Goal: Task Accomplishment & Management: Use online tool/utility

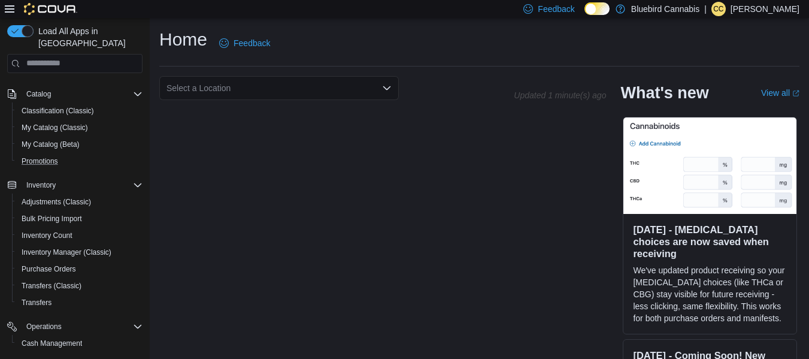
scroll to position [87, 0]
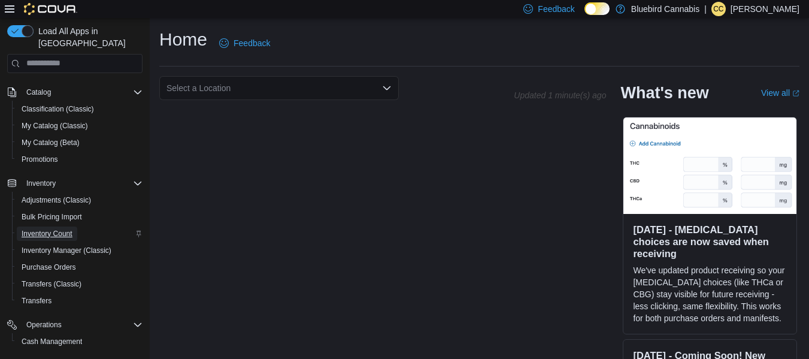
click at [34, 238] on span "Inventory Count" at bounding box center [47, 234] width 51 height 10
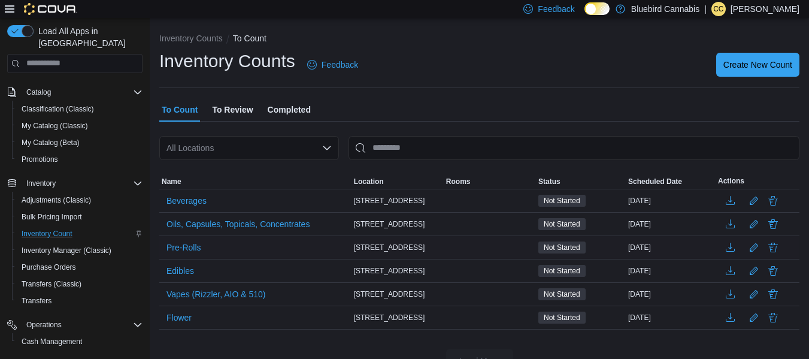
scroll to position [23, 0]
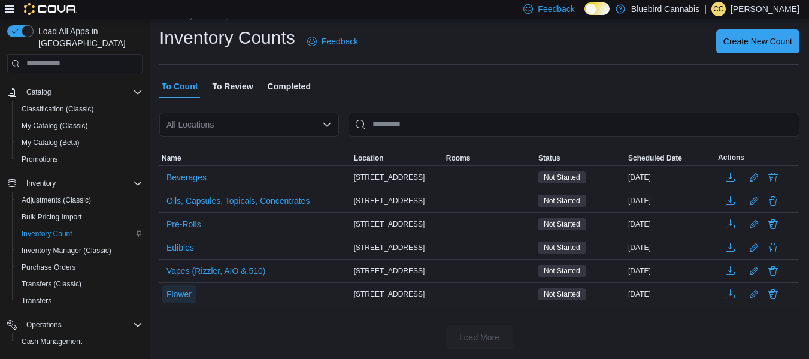
click at [183, 288] on span "Flower" at bounding box center [178, 294] width 25 height 12
click at [162, 285] on button "Flower" at bounding box center [179, 294] width 35 height 18
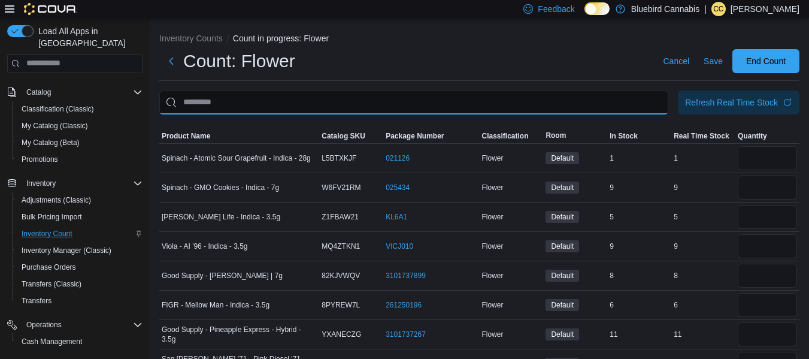
click at [322, 101] on input "This is a search bar. After typing your query, hit enter to filter the results …" at bounding box center [413, 102] width 509 height 24
type input "***"
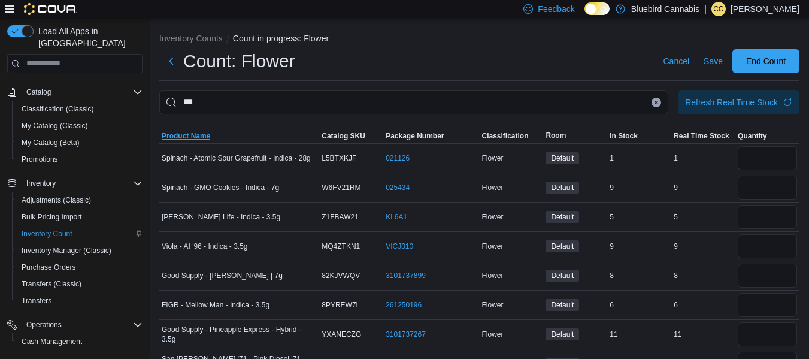
click at [183, 137] on span "Product Name" at bounding box center [186, 136] width 49 height 10
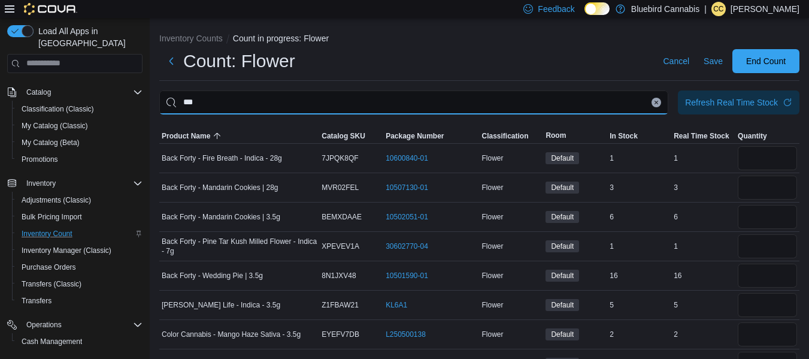
click at [234, 104] on input "***" at bounding box center [413, 102] width 509 height 24
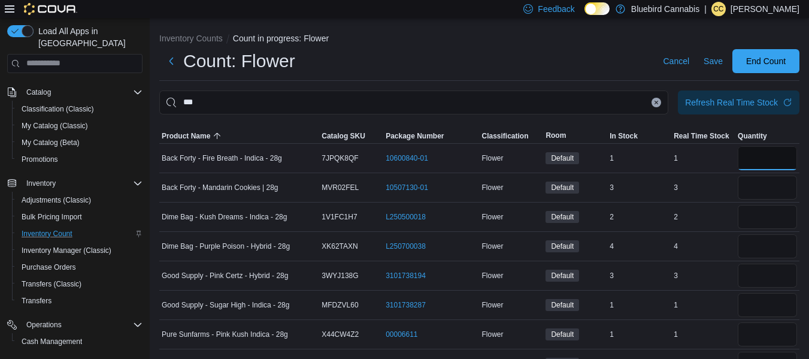
click at [796, 155] on input "number" at bounding box center [767, 158] width 59 height 24
type input "*"
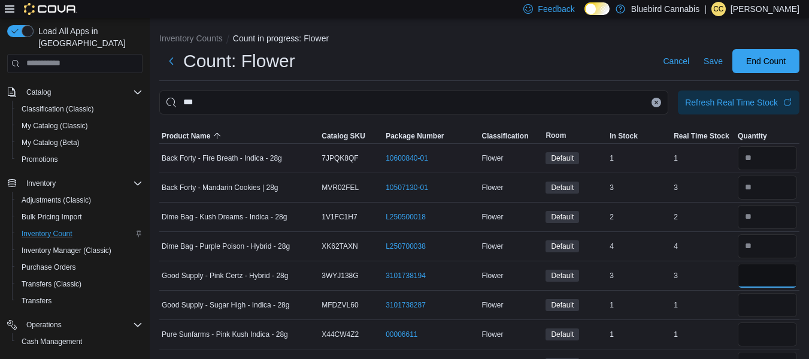
type input "*"
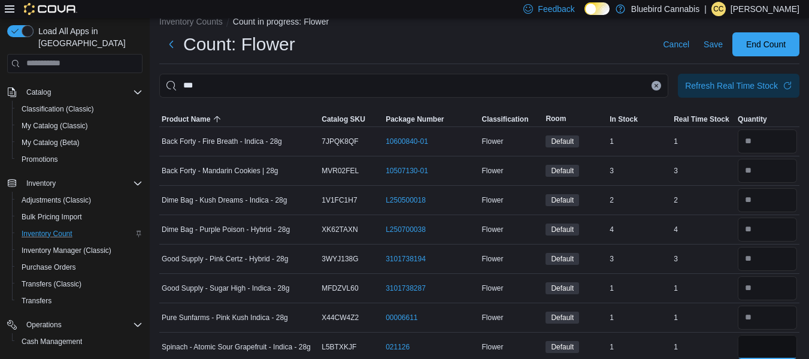
type input "*"
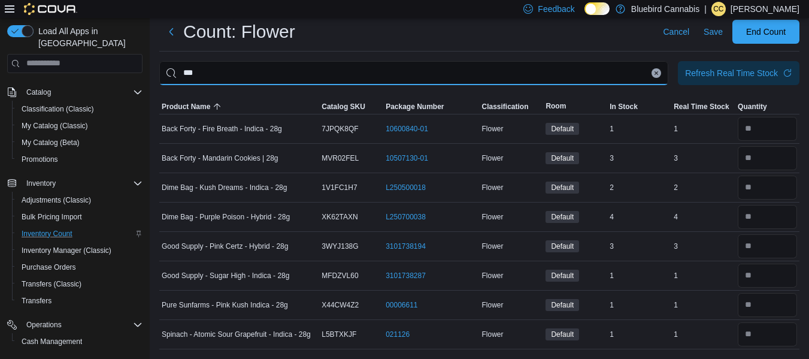
drag, startPoint x: 291, startPoint y: 71, endPoint x: 0, endPoint y: 85, distance: 291.4
click at [0, 85] on div "Load All Apps in New Hub Home Users Users Customers Catalog Classification (Cla…" at bounding box center [404, 174] width 809 height 370
type input "***"
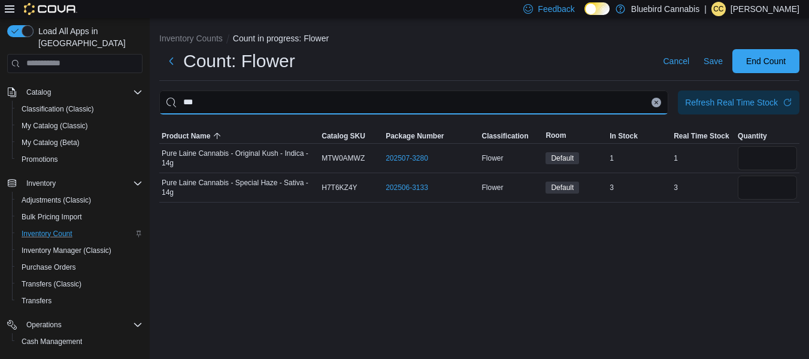
scroll to position [0, 0]
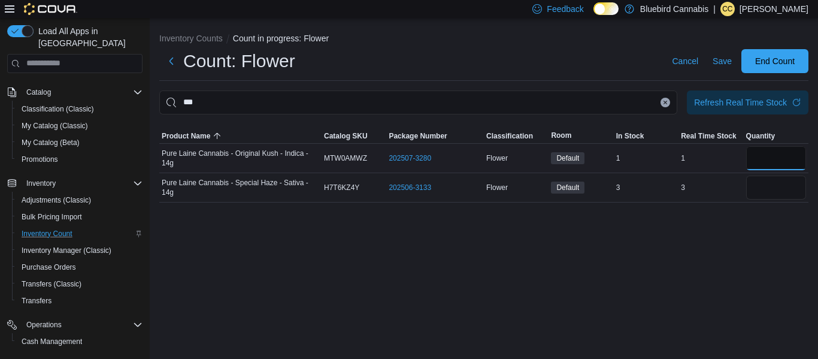
click at [768, 166] on input "number" at bounding box center [776, 158] width 60 height 24
type input "*"
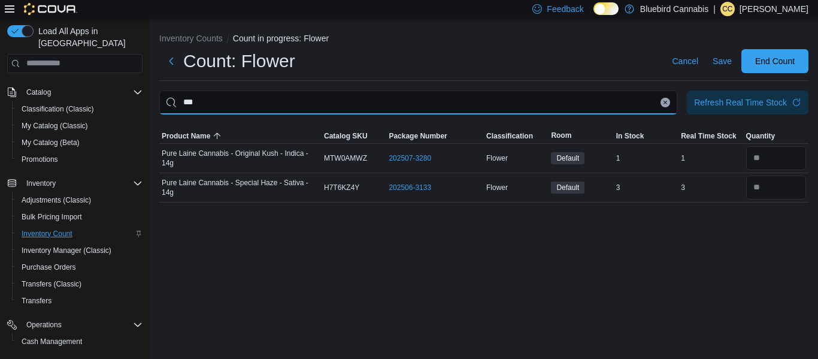
drag, startPoint x: 413, startPoint y: 93, endPoint x: 10, endPoint y: 149, distance: 407.4
click at [10, 149] on div "Load All Apps in New Hub Home Users Users Customers Catalog Classification (Cla…" at bounding box center [409, 188] width 818 height 341
type input "**"
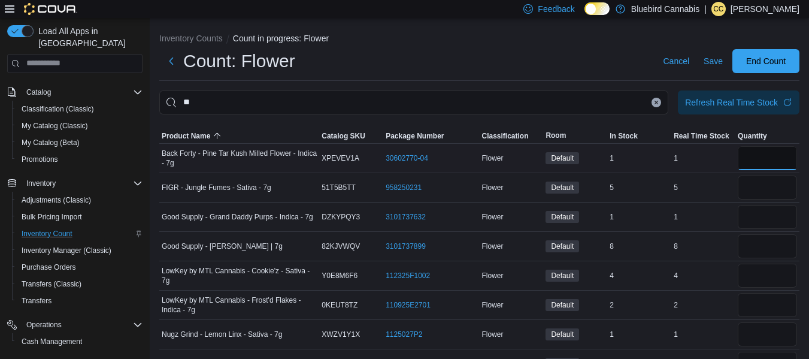
click at [778, 158] on input "number" at bounding box center [767, 158] width 59 height 24
type input "*"
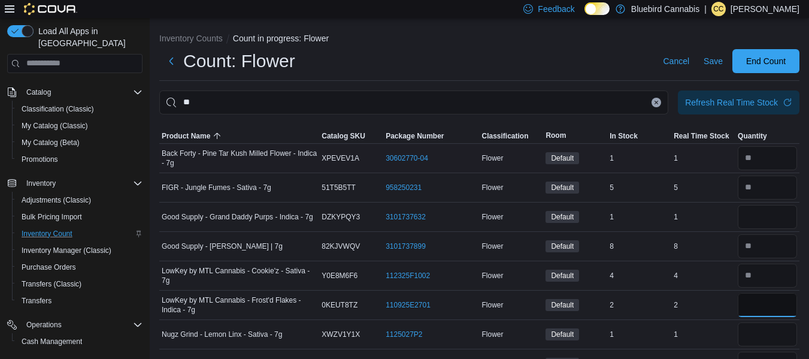
type input "*"
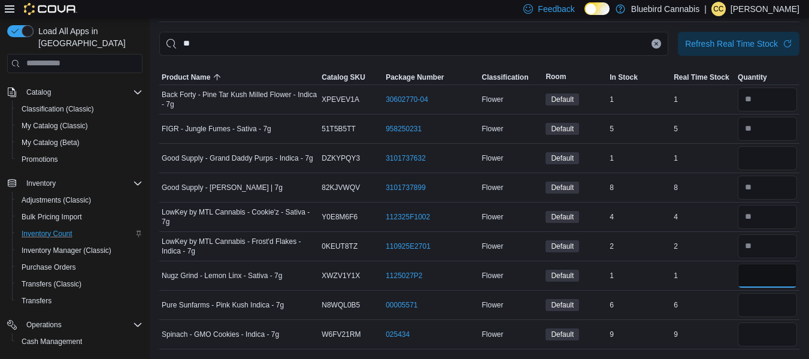
type input "*"
type input "**"
click at [774, 158] on input "number" at bounding box center [767, 158] width 59 height 24
type input "*"
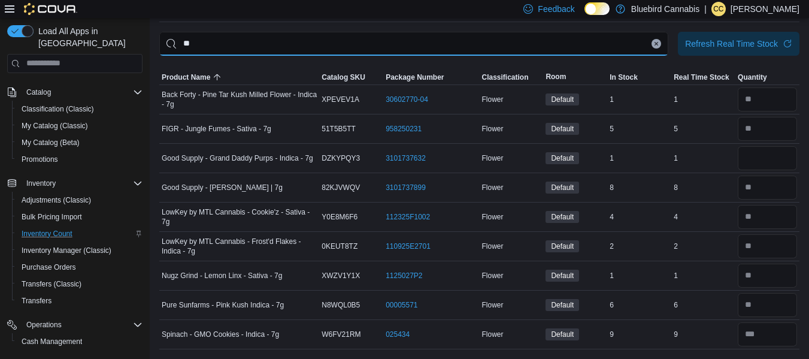
click at [234, 47] on input "**" at bounding box center [413, 44] width 509 height 24
drag, startPoint x: 234, startPoint y: 47, endPoint x: 172, endPoint y: 47, distance: 62.3
click at [172, 47] on input "**" at bounding box center [413, 44] width 509 height 24
type input "****"
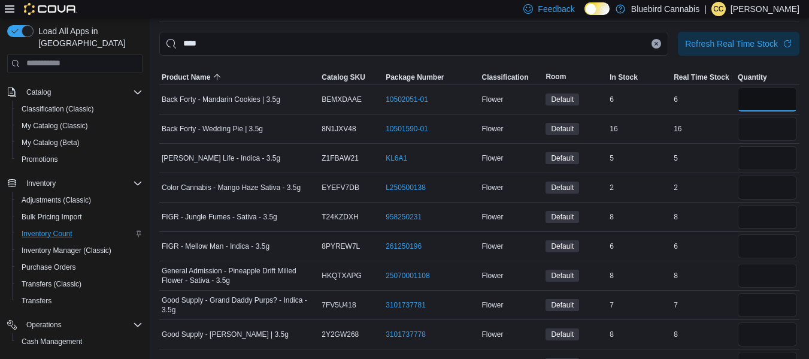
click at [789, 101] on input "number" at bounding box center [767, 99] width 59 height 24
type input "*"
type input "**"
type input "*"
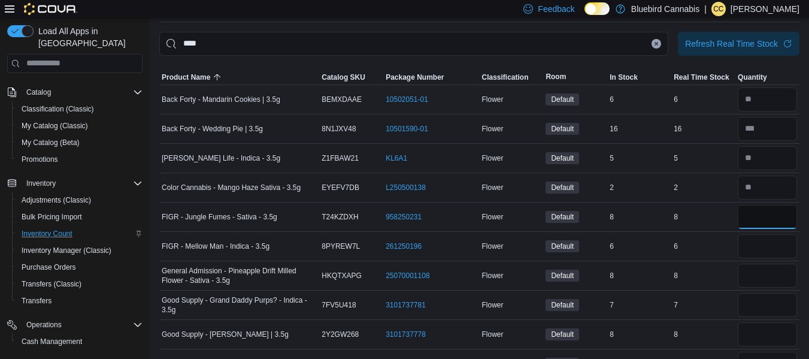
type input "*"
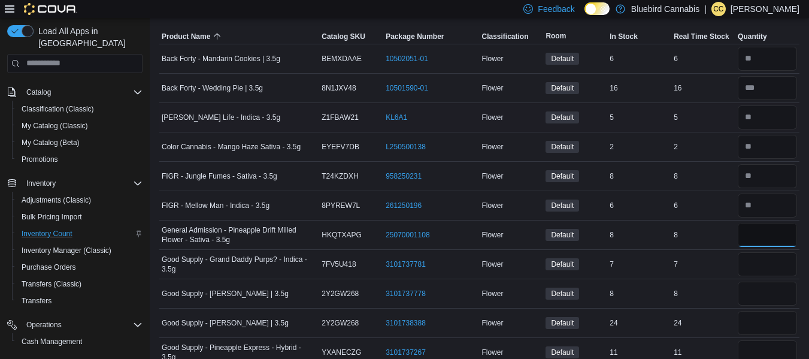
scroll to position [104, 0]
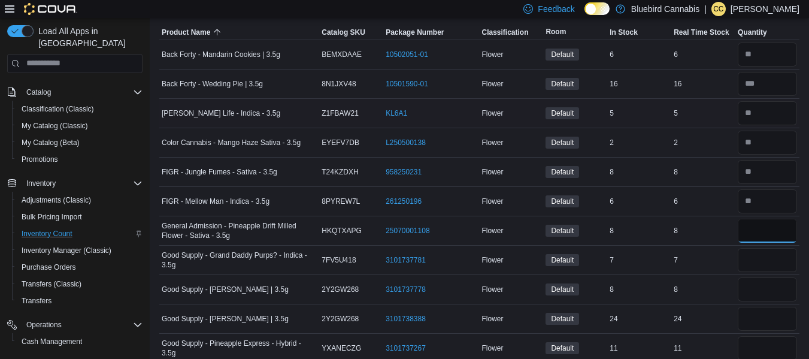
type input "*"
type input "**"
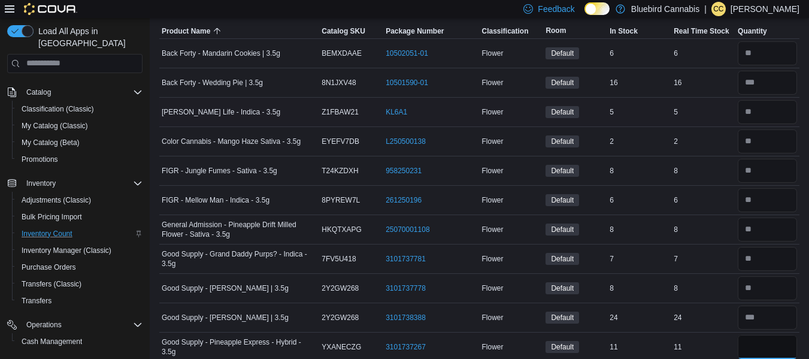
type input "**"
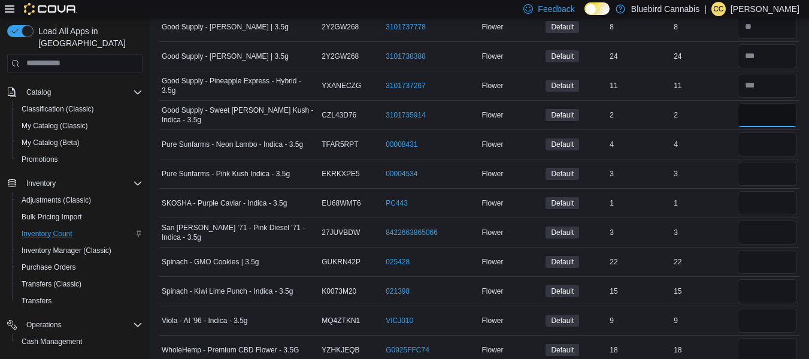
scroll to position [411, 0]
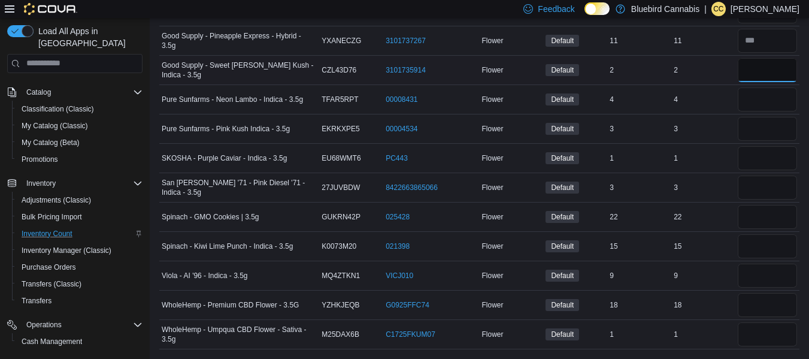
type input "*"
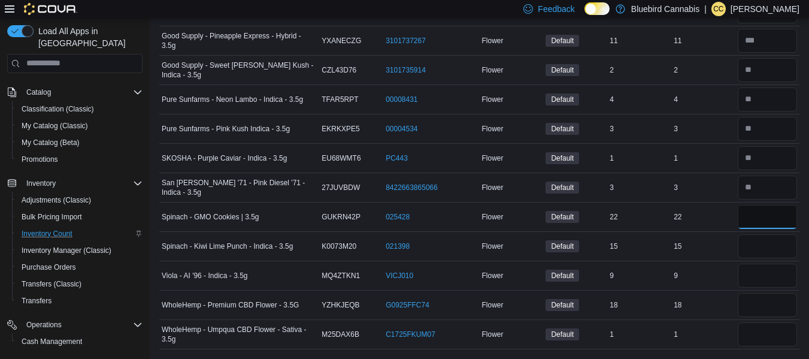
type input "**"
type input "*"
type input "**"
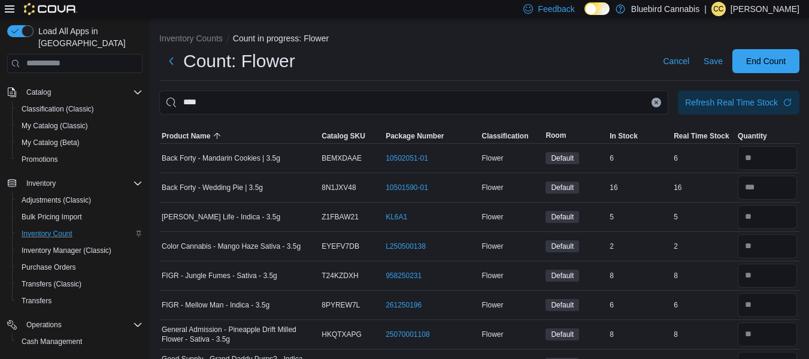
type input "*"
drag, startPoint x: 277, startPoint y: 100, endPoint x: 0, endPoint y: 81, distance: 277.3
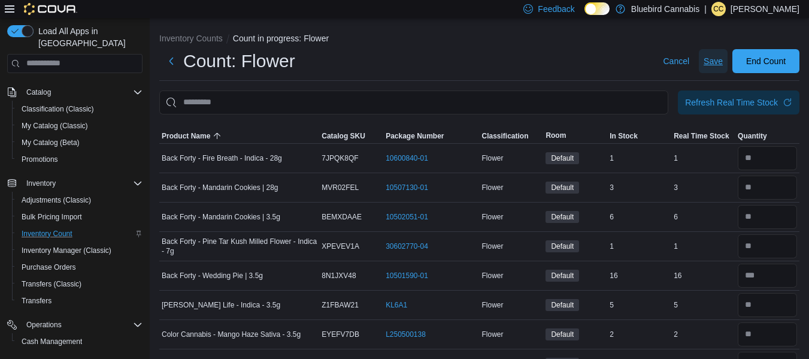
click at [723, 64] on span "Save" at bounding box center [713, 61] width 19 height 12
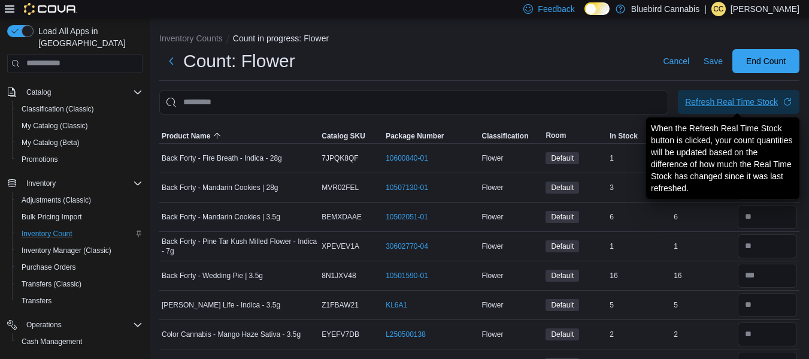
click at [724, 98] on div "Refresh Real Time Stock" at bounding box center [731, 102] width 93 height 12
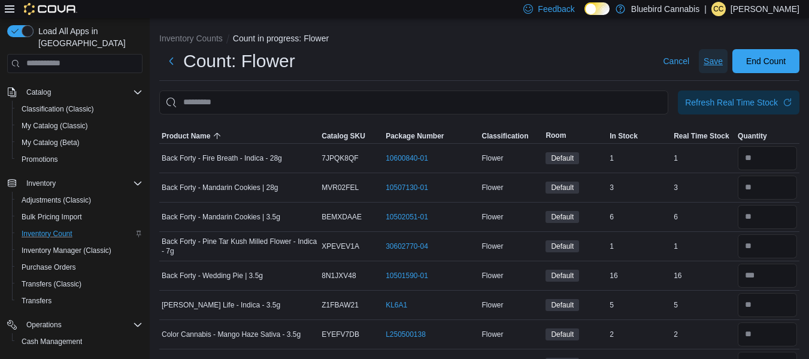
click at [722, 59] on span "Save" at bounding box center [713, 61] width 19 height 12
click at [720, 60] on span "Save" at bounding box center [713, 61] width 19 height 12
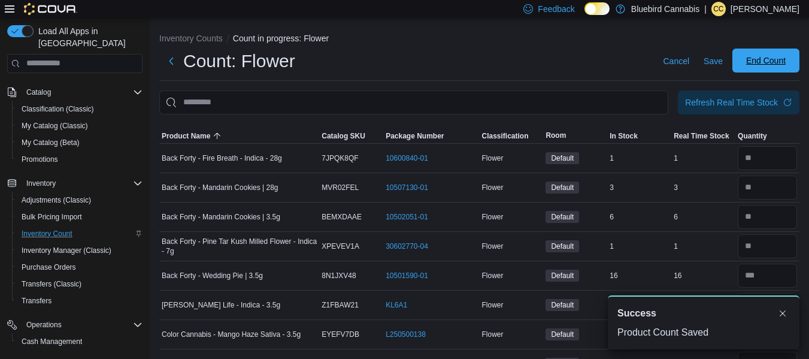
click at [768, 59] on span "End Count" at bounding box center [766, 60] width 40 height 12
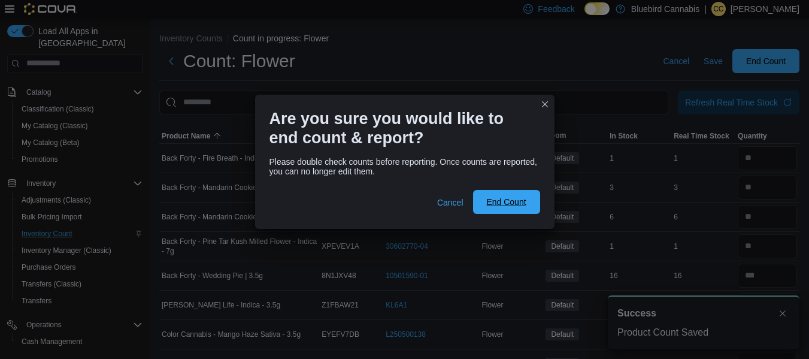
click at [529, 207] on span "End Count" at bounding box center [506, 202] width 53 height 24
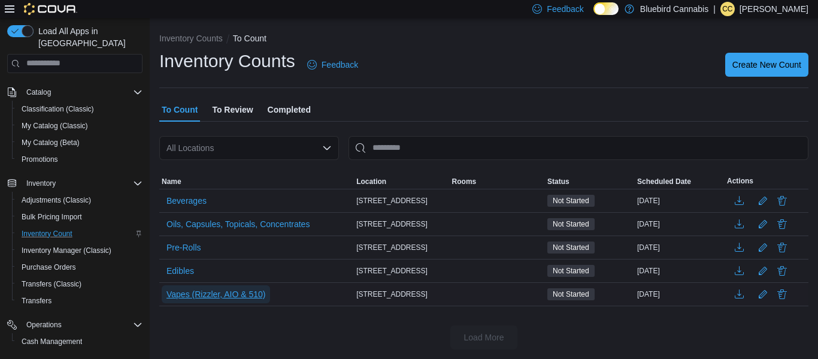
click at [186, 290] on span "Vapes (Rizzler, AIO & 510)" at bounding box center [215, 294] width 99 height 12
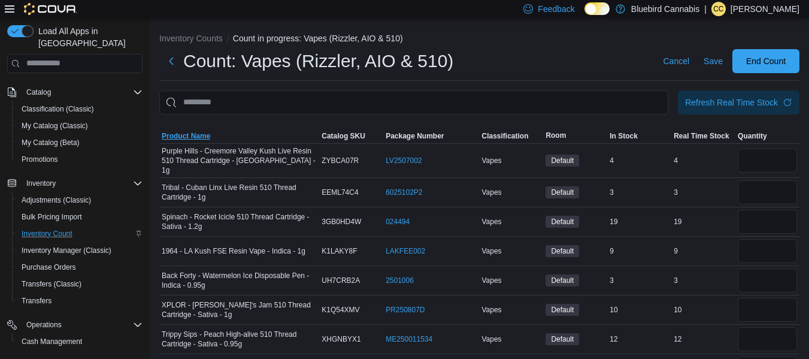
click at [189, 140] on span "Product Name" at bounding box center [186, 136] width 49 height 10
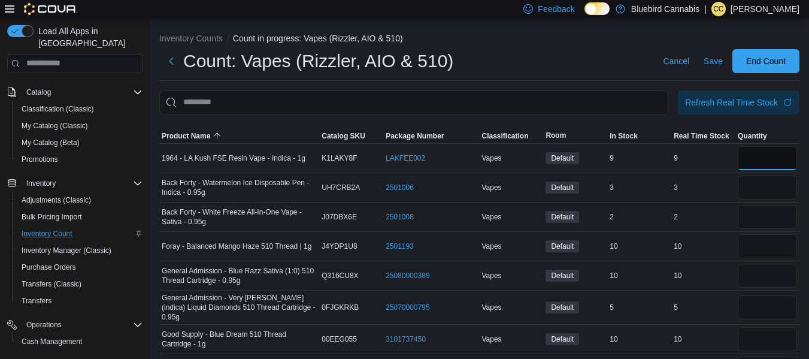
click at [759, 156] on input "number" at bounding box center [767, 158] width 59 height 24
type input "*"
type input "**"
type input "*"
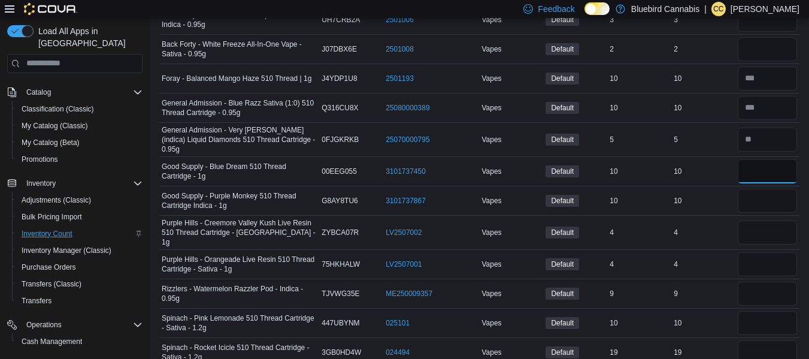
scroll to position [168, 0]
type input "**"
type input "*"
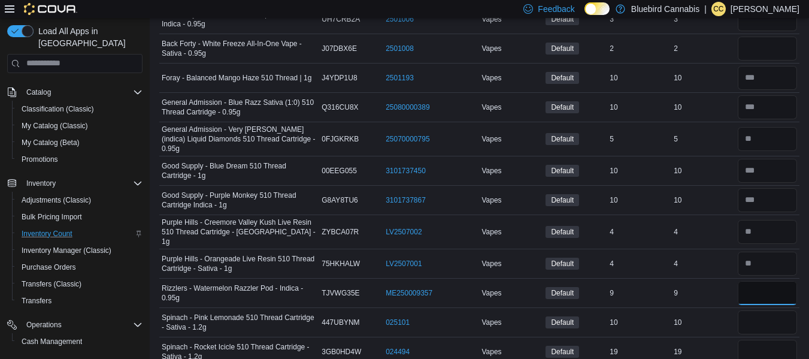
type input "*"
type input "**"
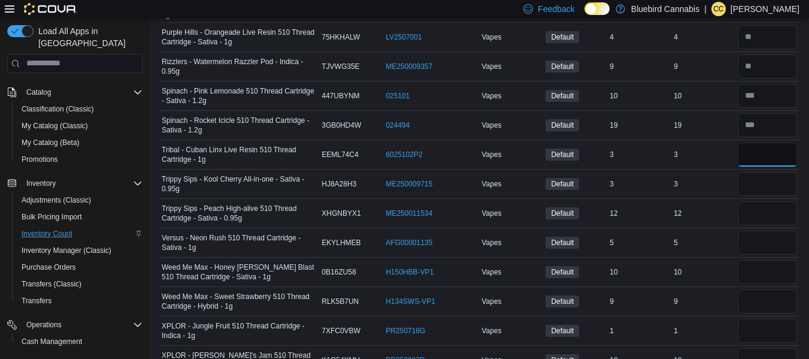
scroll to position [416, 0]
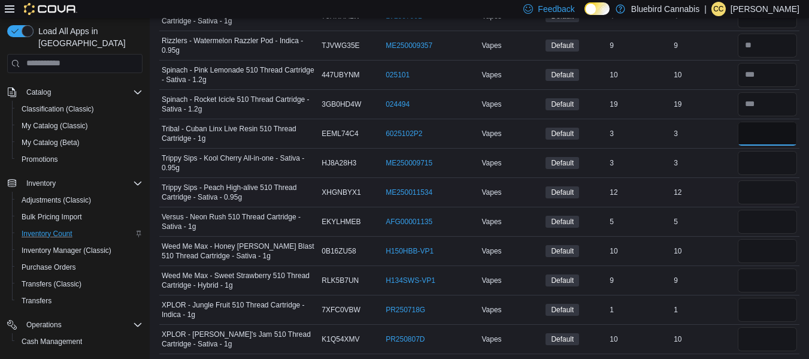
type input "*"
type input "**"
type input "*"
type input "**"
type input "*"
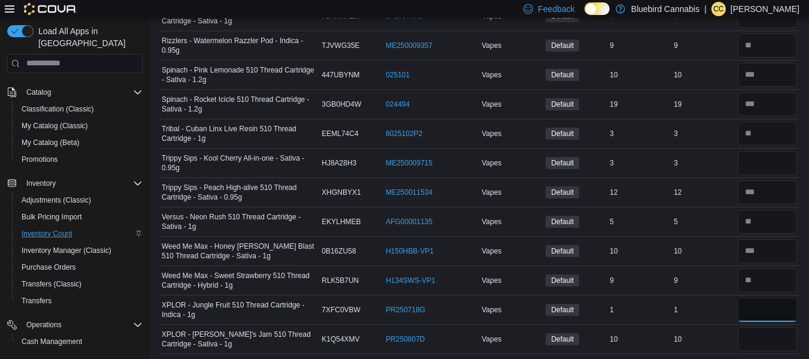
type input "*"
type input "**"
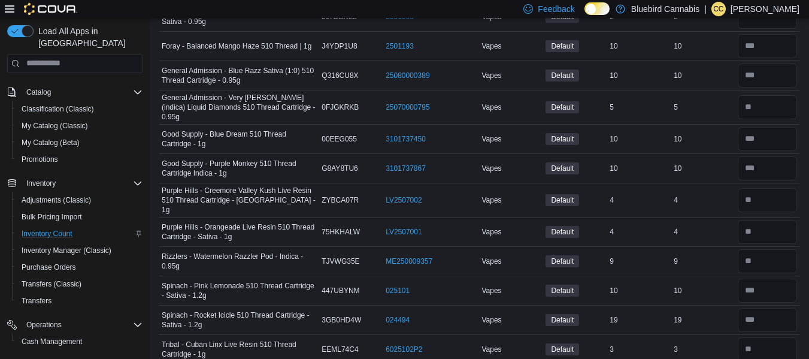
scroll to position [0, 0]
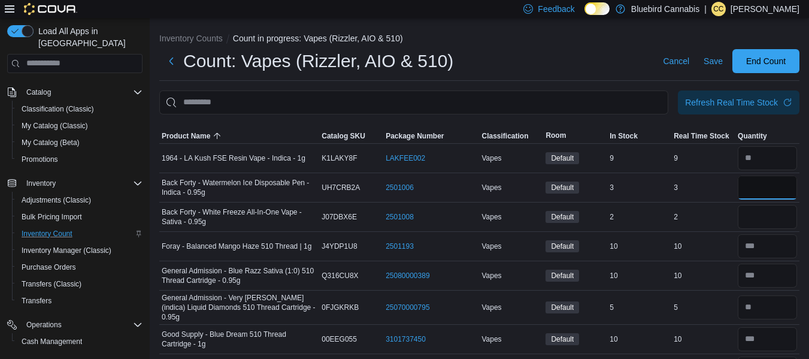
click at [756, 187] on input "number" at bounding box center [767, 187] width 59 height 24
type input "*"
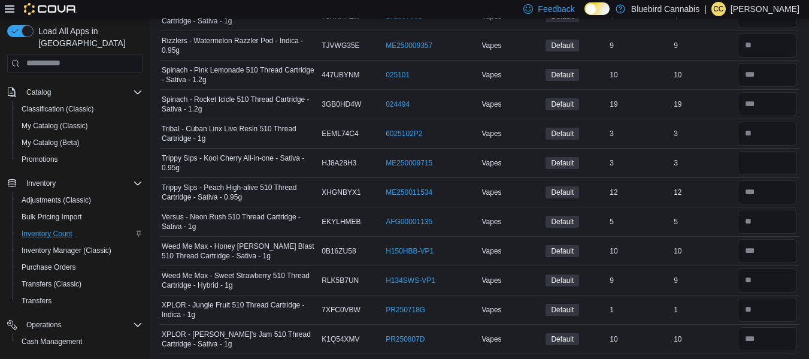
scroll to position [374, 0]
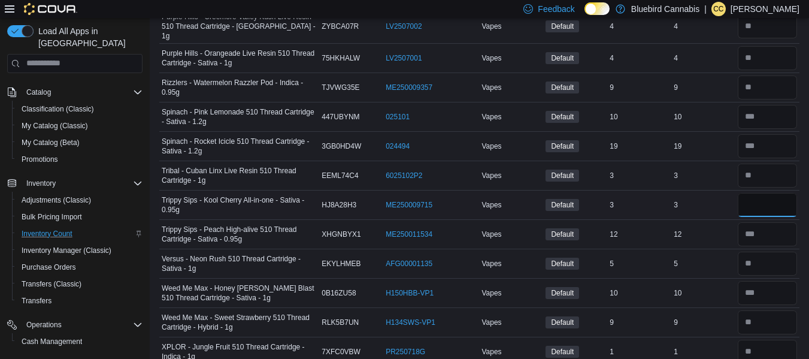
click at [778, 196] on input "number" at bounding box center [767, 205] width 59 height 24
type input "*"
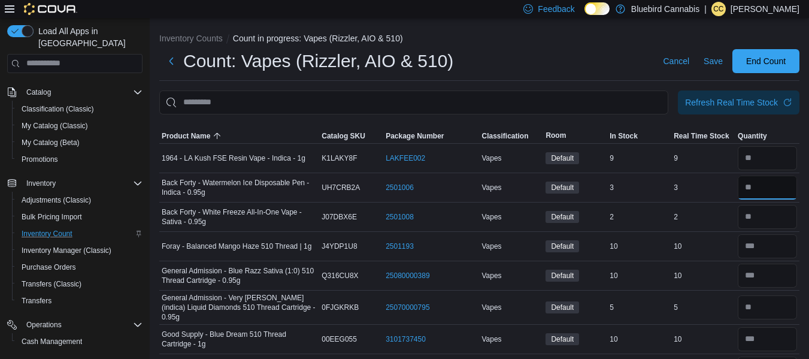
click at [776, 186] on input "number" at bounding box center [767, 187] width 59 height 24
click at [719, 62] on span "Save" at bounding box center [713, 61] width 19 height 12
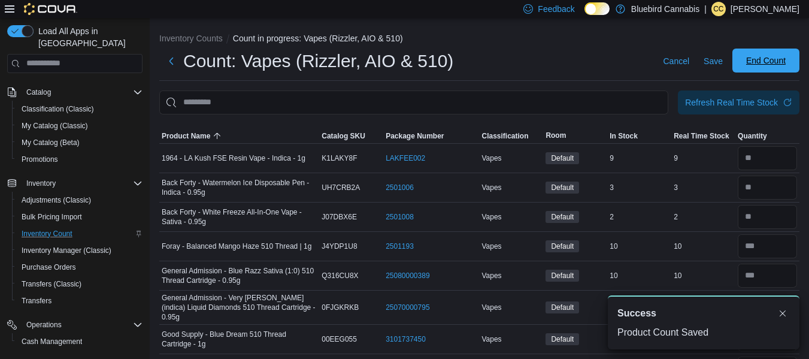
click at [752, 65] on span "End Count" at bounding box center [766, 61] width 53 height 24
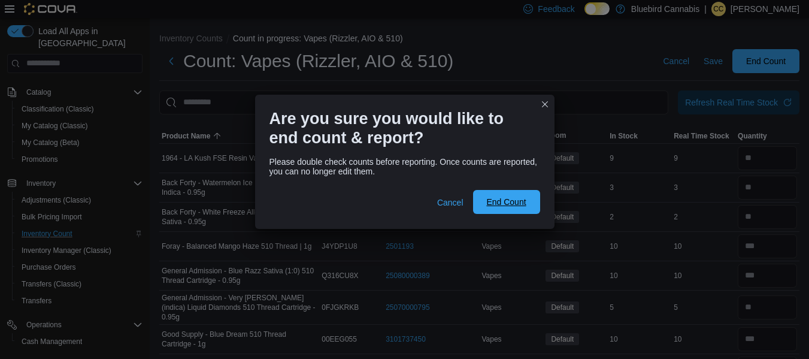
click at [502, 205] on span "End Count" at bounding box center [506, 202] width 40 height 12
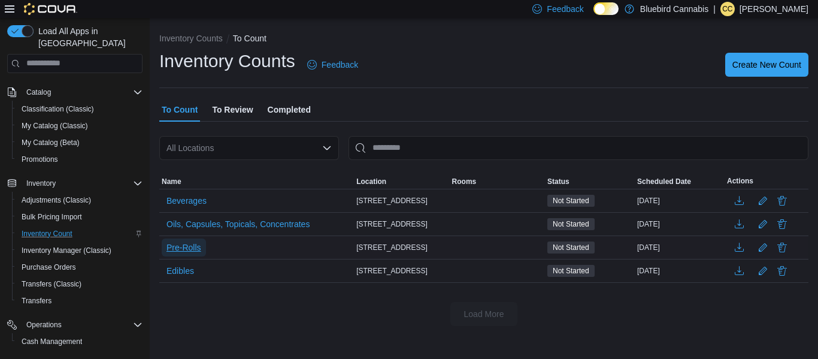
click at [177, 246] on span "Pre-Rolls" at bounding box center [183, 247] width 35 height 12
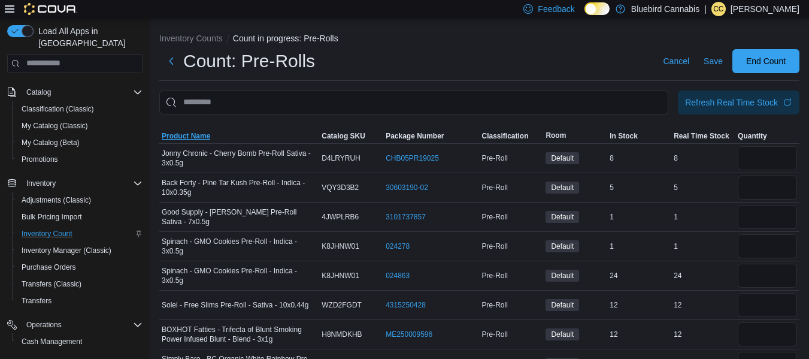
click at [194, 137] on span "Product Name" at bounding box center [186, 136] width 49 height 10
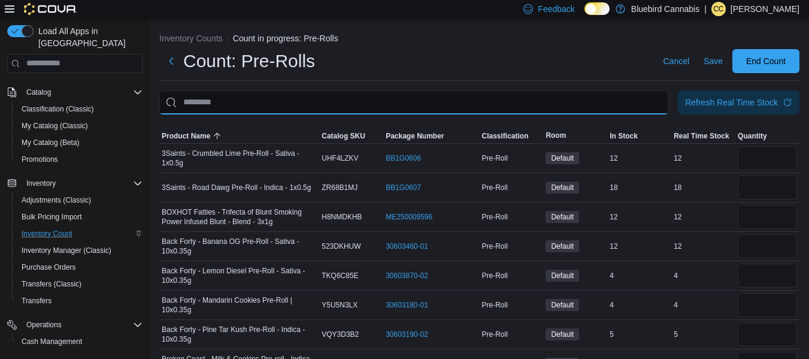
click at [355, 100] on input "This is a search bar. After typing your query, hit enter to filter the results …" at bounding box center [413, 102] width 509 height 24
type input "***"
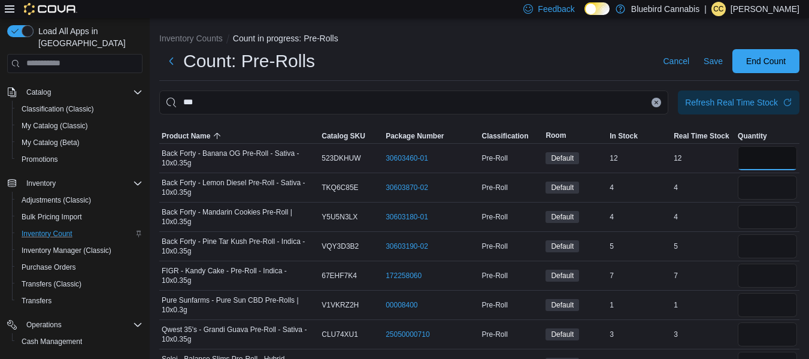
click at [762, 159] on input "number" at bounding box center [767, 158] width 59 height 24
type input "**"
type input "*"
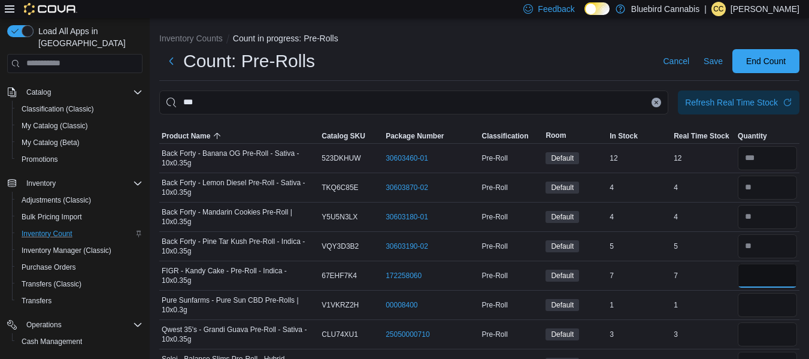
type input "*"
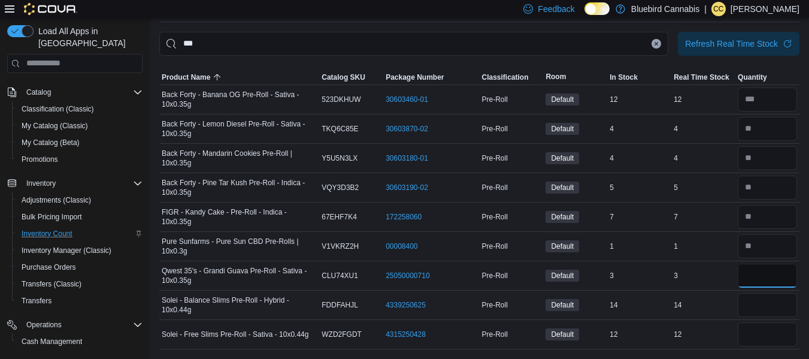
type input "*"
click at [775, 280] on input "number" at bounding box center [767, 275] width 59 height 24
type input "**"
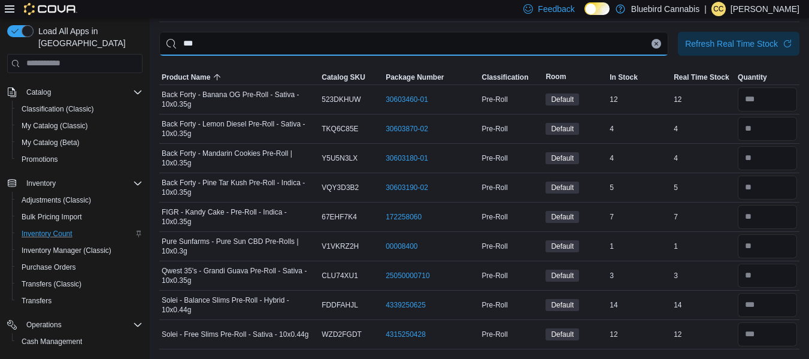
click at [277, 42] on input "***" at bounding box center [413, 44] width 509 height 24
type input "***"
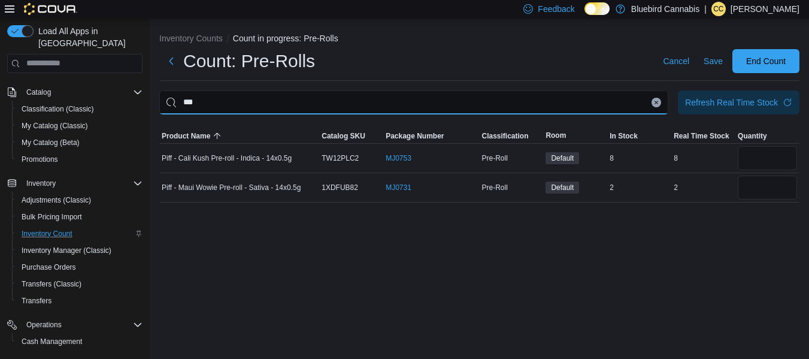
scroll to position [0, 0]
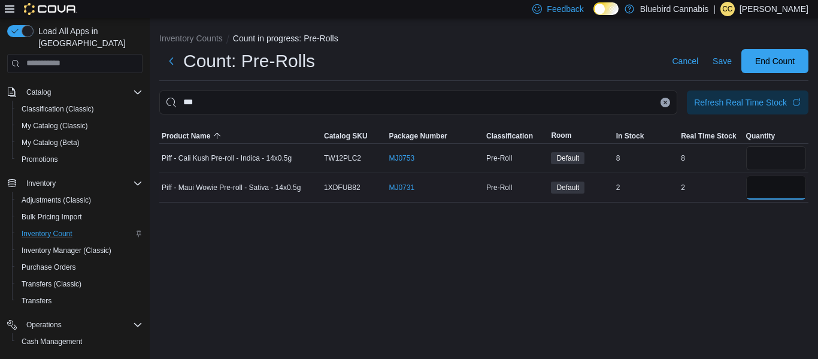
click at [762, 191] on input "number" at bounding box center [776, 187] width 60 height 24
type input "*"
click at [762, 157] on input "number" at bounding box center [776, 158] width 60 height 24
type input "*"
click at [661, 104] on button "Clear input" at bounding box center [666, 103] width 10 height 10
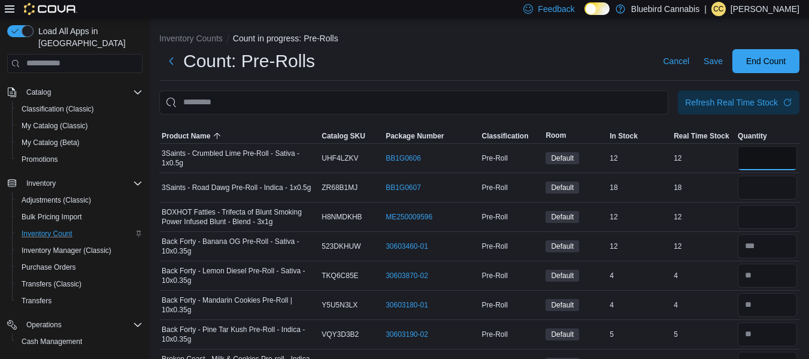
click at [778, 161] on input "number" at bounding box center [767, 158] width 59 height 24
click at [165, 135] on span "Product Name" at bounding box center [186, 136] width 49 height 10
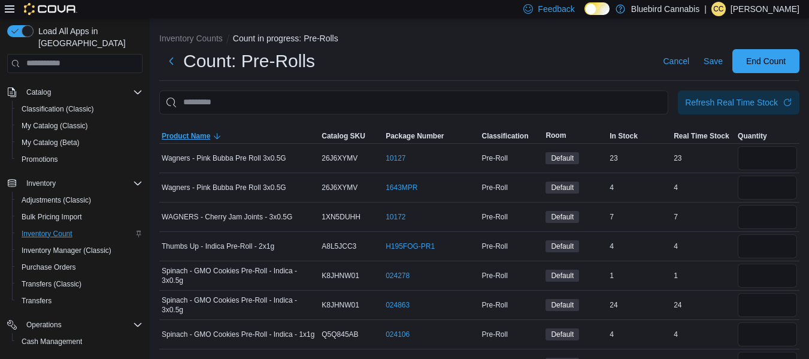
click at [178, 134] on span "Product Name" at bounding box center [186, 136] width 49 height 10
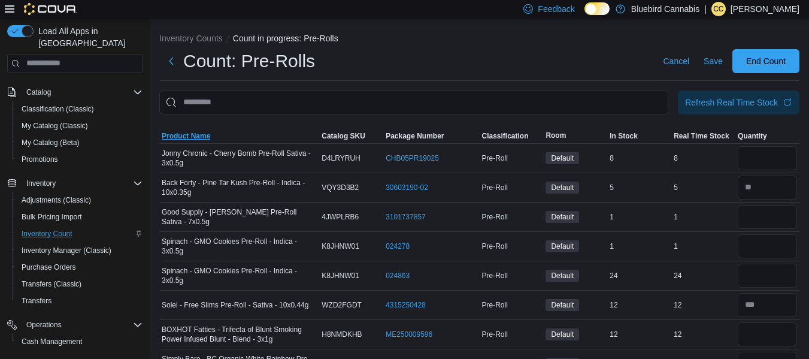
click at [202, 134] on span "Product Name" at bounding box center [186, 136] width 49 height 10
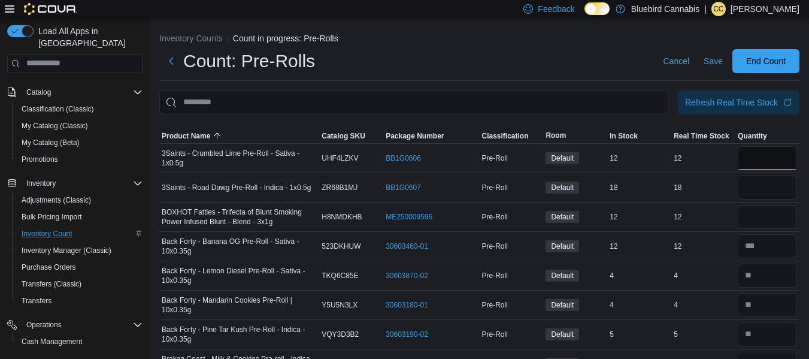
click at [778, 162] on input "number" at bounding box center [767, 158] width 59 height 24
type input "**"
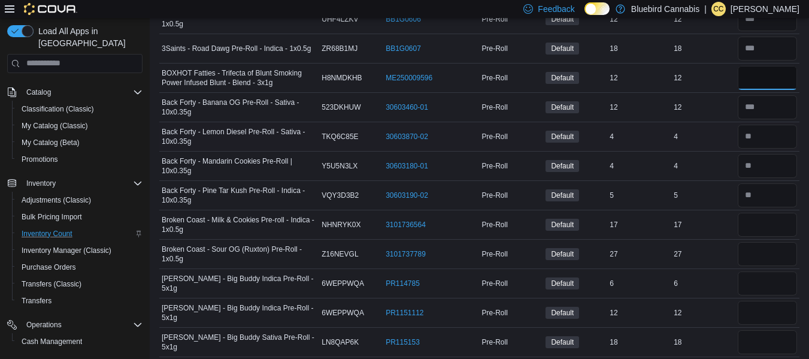
scroll to position [140, 0]
click at [765, 219] on input "number" at bounding box center [767, 224] width 59 height 24
type input "**"
type input "*"
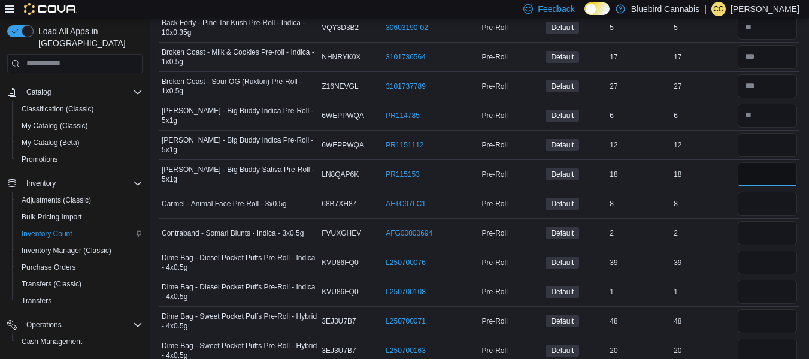
scroll to position [308, 0]
type input "**"
click at [773, 199] on input "number" at bounding box center [767, 202] width 59 height 24
type input "*"
click at [780, 264] on input "number" at bounding box center [767, 261] width 59 height 24
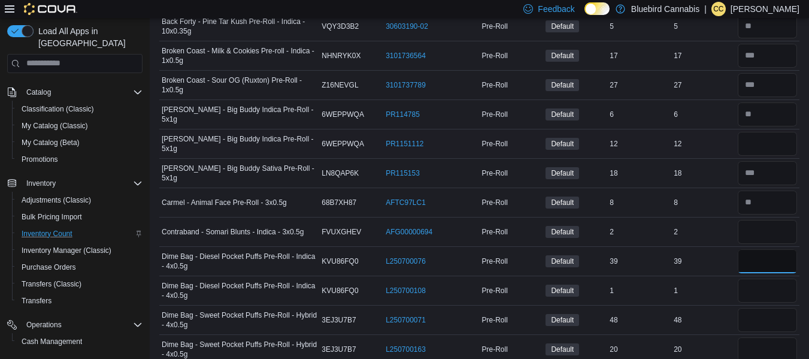
type input "**"
click at [763, 143] on input "number" at bounding box center [767, 144] width 59 height 24
click at [777, 177] on input "number" at bounding box center [767, 173] width 59 height 24
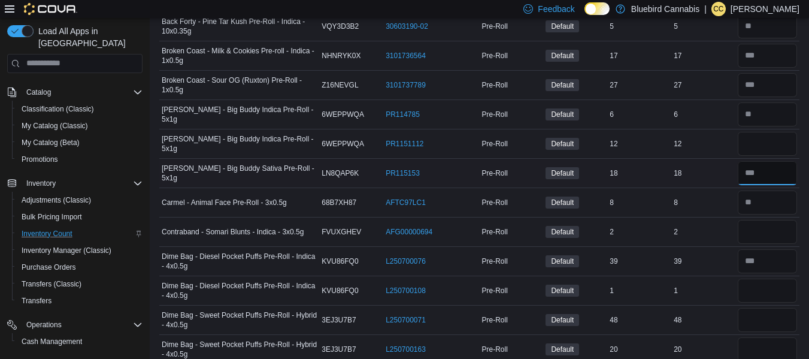
click at [777, 177] on input "number" at bounding box center [767, 173] width 59 height 24
click at [778, 177] on input "number" at bounding box center [767, 173] width 59 height 24
click at [772, 174] on input "number" at bounding box center [767, 173] width 59 height 24
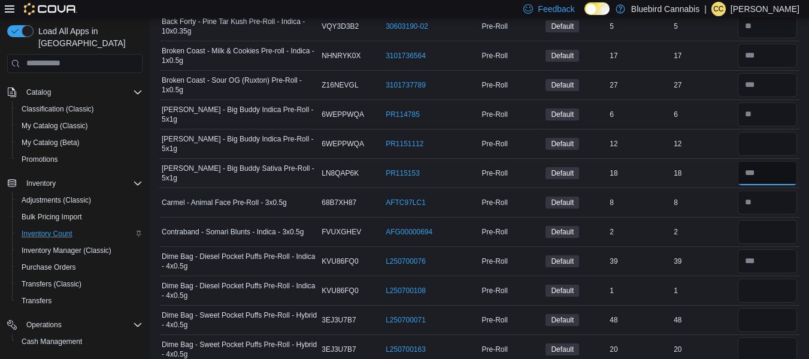
drag, startPoint x: 772, startPoint y: 174, endPoint x: 791, endPoint y: 175, distance: 19.2
click at [791, 175] on input "number" at bounding box center [767, 173] width 59 height 24
click at [769, 138] on input "number" at bounding box center [767, 144] width 59 height 24
click at [773, 181] on input "number" at bounding box center [767, 173] width 59 height 24
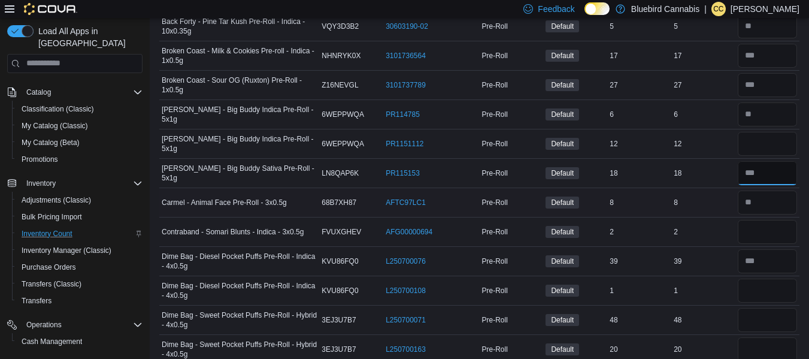
type input "*"
click at [780, 201] on input "number" at bounding box center [767, 202] width 59 height 24
click at [778, 242] on input "number" at bounding box center [767, 232] width 59 height 24
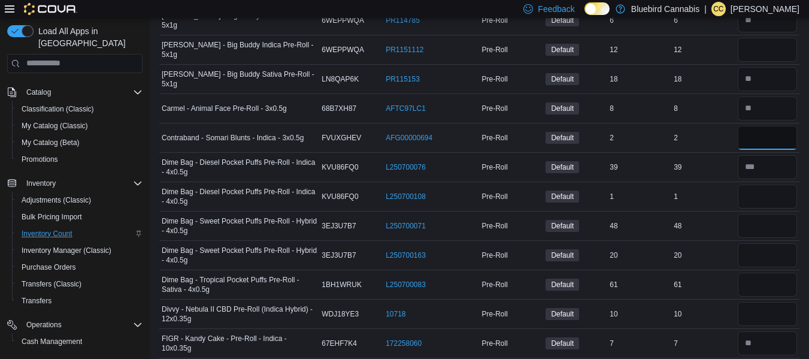
scroll to position [402, 0]
click at [771, 190] on input "number" at bounding box center [767, 196] width 59 height 24
drag, startPoint x: 778, startPoint y: 163, endPoint x: 767, endPoint y: 167, distance: 12.1
click at [767, 167] on input "number" at bounding box center [767, 167] width 59 height 24
type input "**"
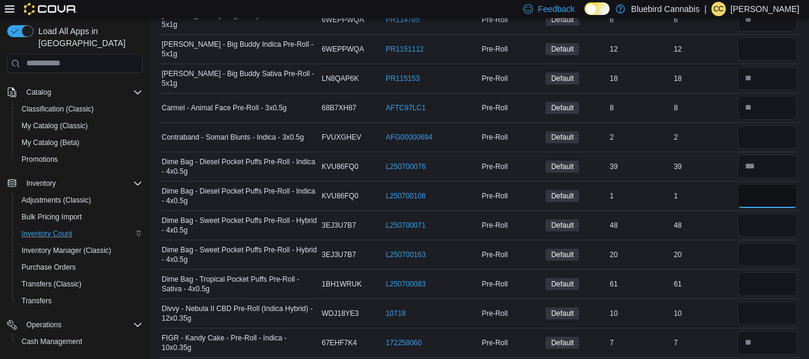
type input "*"
type input "**"
click at [770, 281] on input "number" at bounding box center [767, 284] width 59 height 24
type input "**"
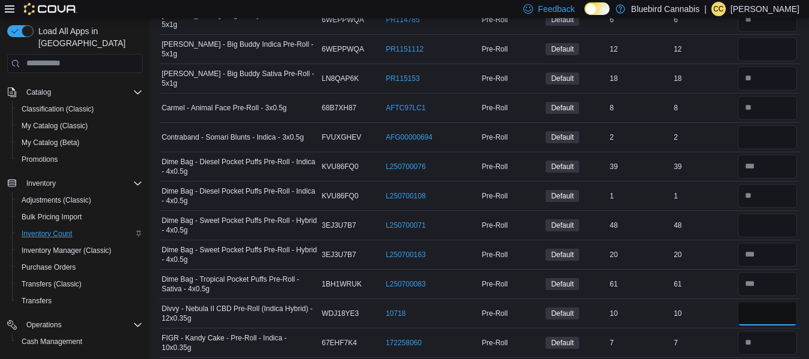
click at [765, 311] on input "number" at bounding box center [767, 313] width 59 height 24
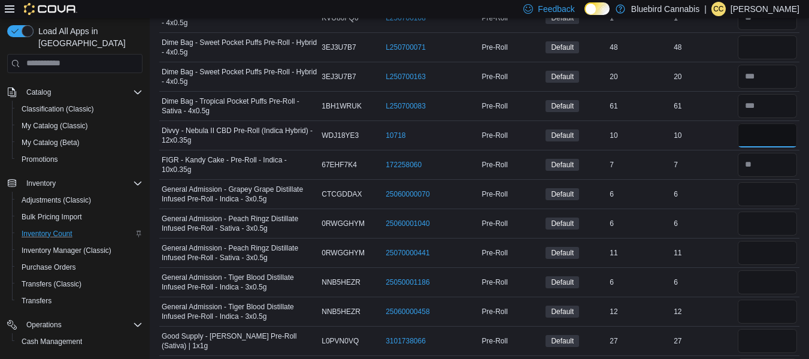
scroll to position [581, 0]
click at [775, 187] on input "number" at bounding box center [767, 193] width 59 height 24
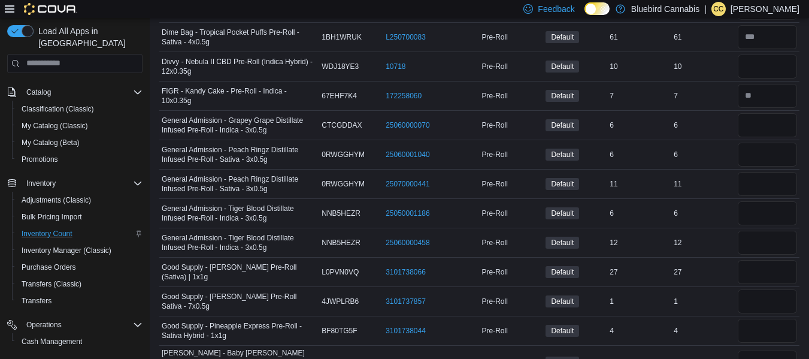
scroll to position [650, 0]
click at [763, 272] on input "number" at bounding box center [767, 271] width 59 height 24
type input "**"
type input "*"
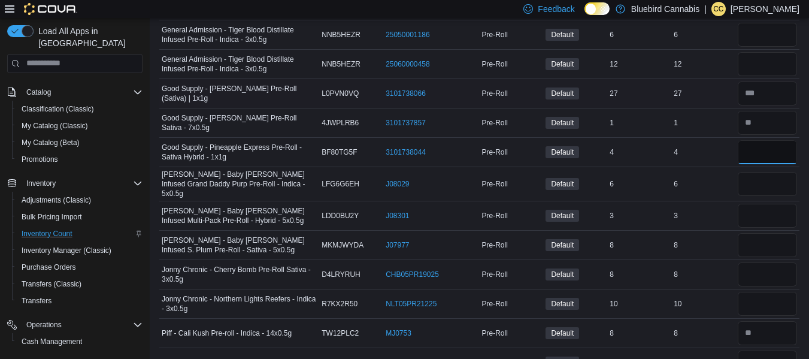
scroll to position [864, 0]
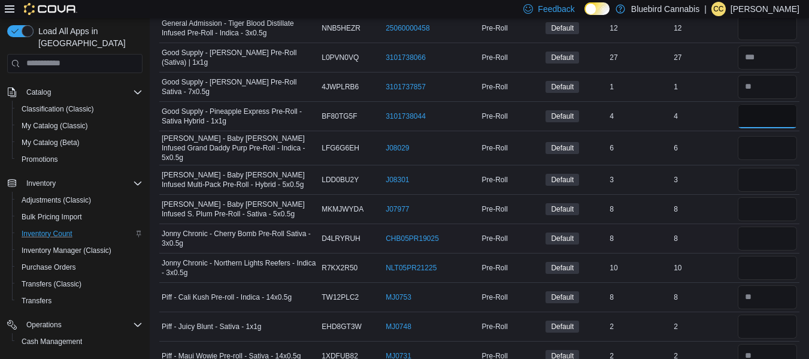
type input "*"
type input "**"
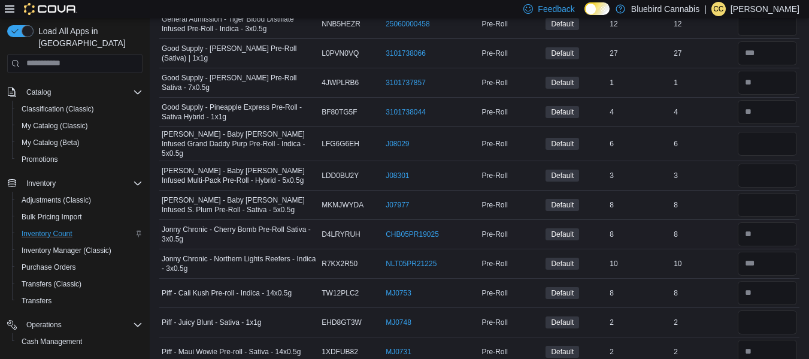
scroll to position [1064, 0]
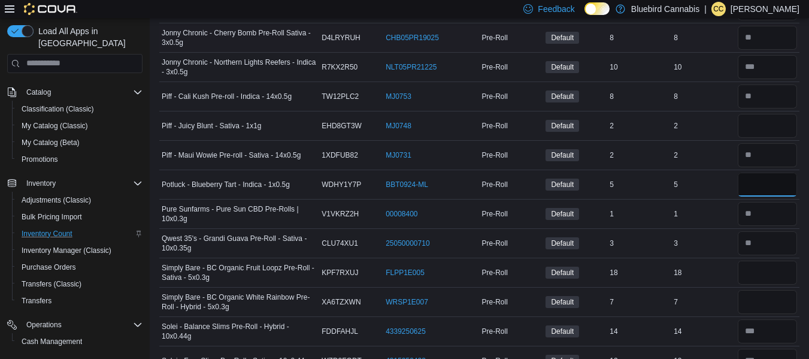
type input "*"
type input "**"
type input "*"
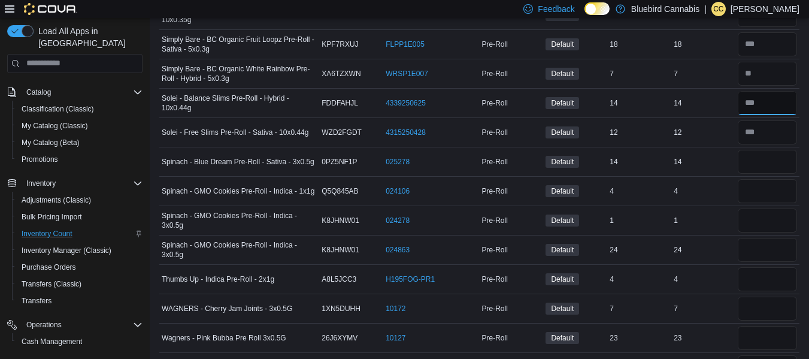
scroll to position [1320, 0]
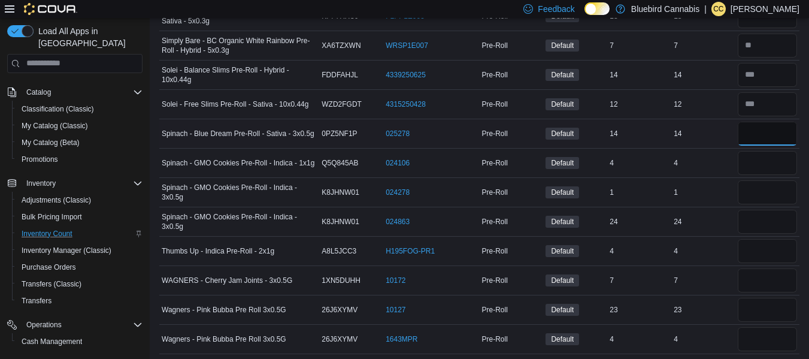
click at [765, 133] on input "number" at bounding box center [767, 134] width 59 height 24
type input "**"
type input "*"
click at [765, 153] on input "number" at bounding box center [767, 163] width 59 height 24
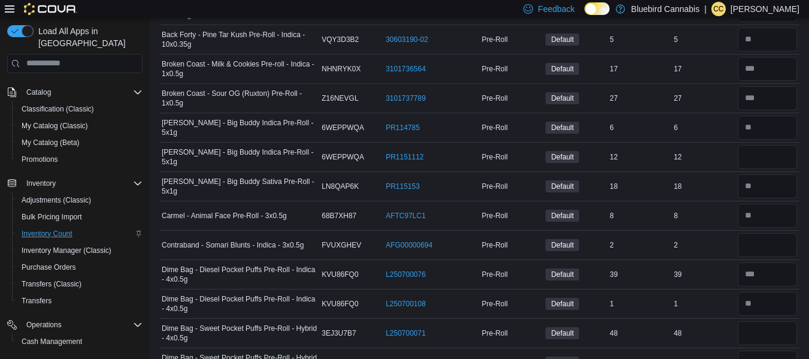
scroll to position [296, 0]
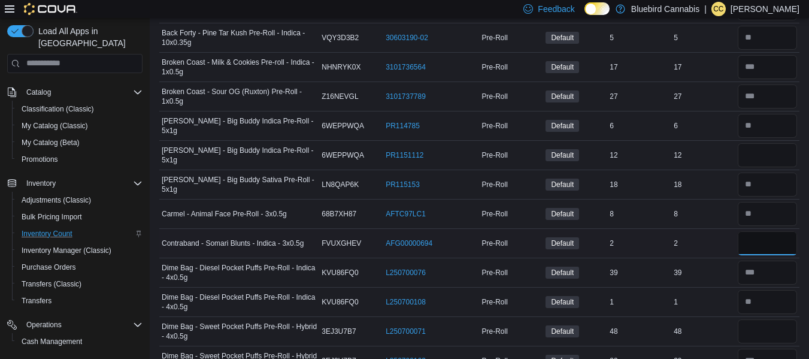
click at [770, 246] on input "number" at bounding box center [767, 243] width 59 height 24
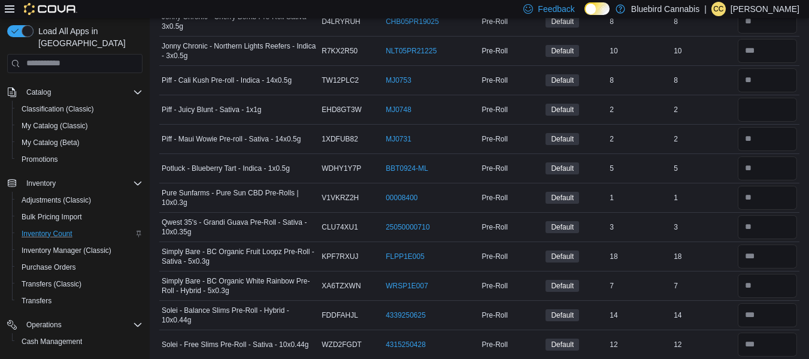
scroll to position [1079, 0]
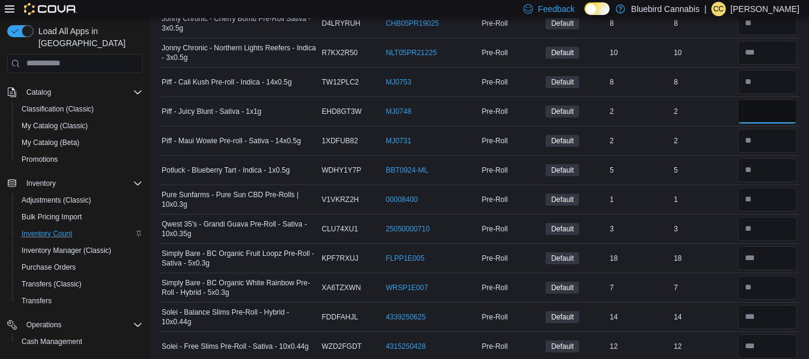
click at [776, 112] on input "number" at bounding box center [767, 111] width 59 height 24
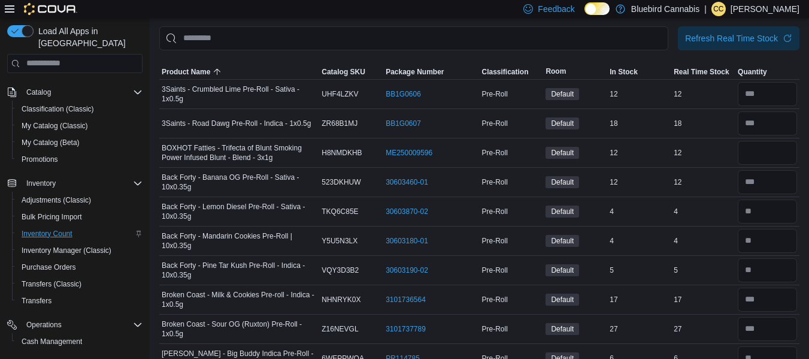
scroll to position [0, 0]
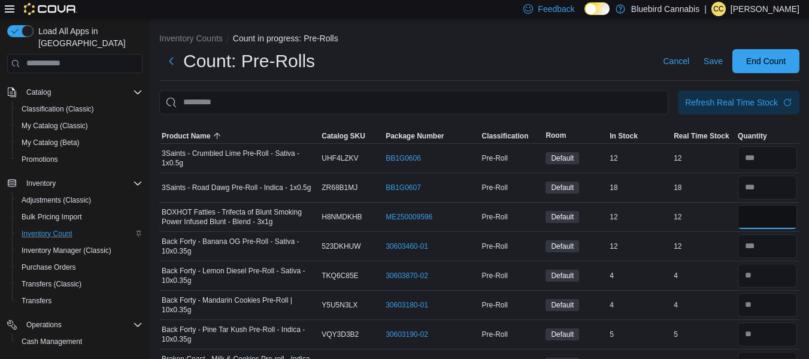
click at [783, 219] on input "number" at bounding box center [767, 217] width 59 height 24
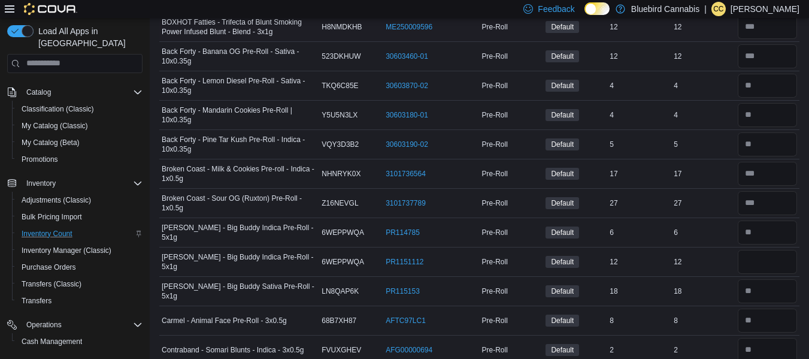
scroll to position [191, 0]
click at [766, 265] on input "number" at bounding box center [767, 261] width 59 height 24
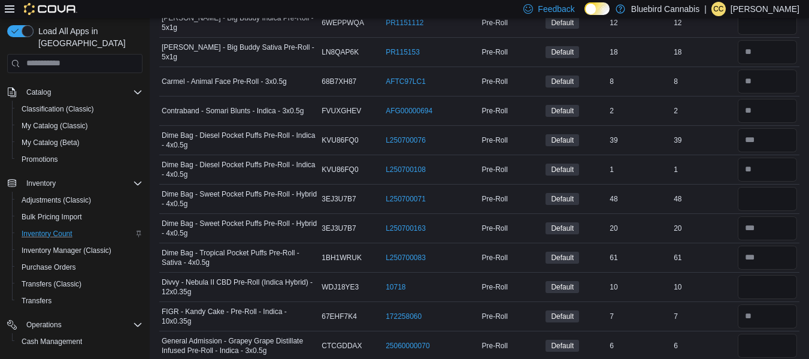
scroll to position [429, 0]
click at [764, 193] on input "number" at bounding box center [767, 198] width 59 height 24
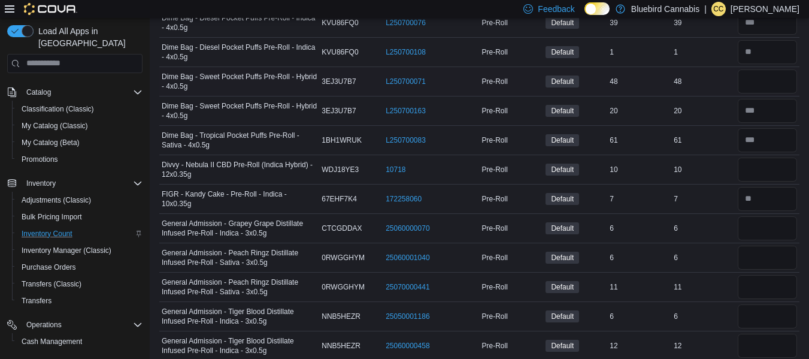
scroll to position [547, 0]
click at [762, 168] on input "number" at bounding box center [767, 169] width 59 height 24
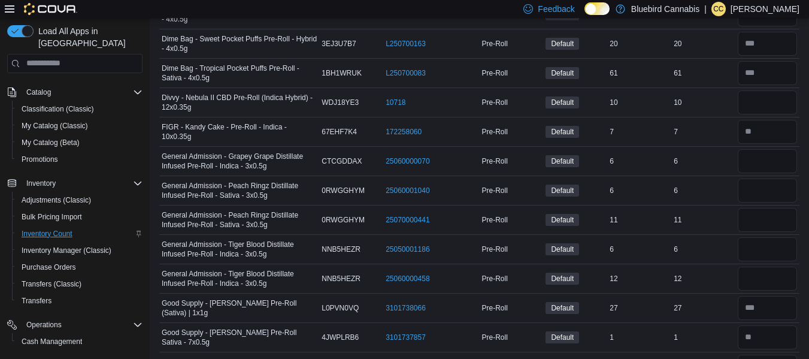
scroll to position [614, 0]
click at [759, 163] on input "number" at bounding box center [767, 160] width 59 height 24
click at [758, 184] on input "number" at bounding box center [767, 189] width 59 height 24
click at [782, 241] on input "number" at bounding box center [767, 248] width 59 height 24
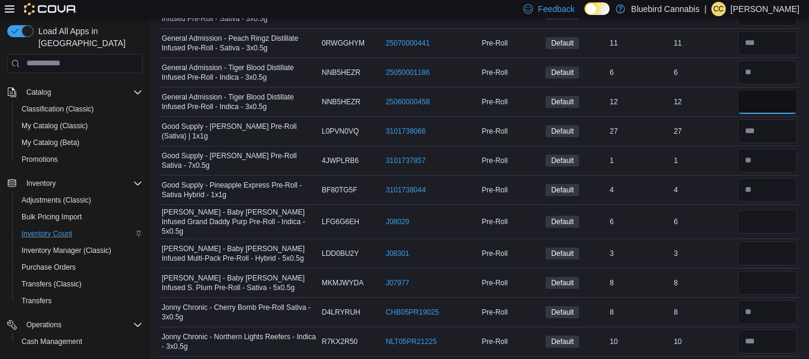
scroll to position [790, 0]
click at [765, 222] on input "number" at bounding box center [767, 221] width 59 height 24
click at [765, 216] on input "number" at bounding box center [767, 221] width 59 height 24
click at [774, 278] on input "number" at bounding box center [767, 282] width 59 height 24
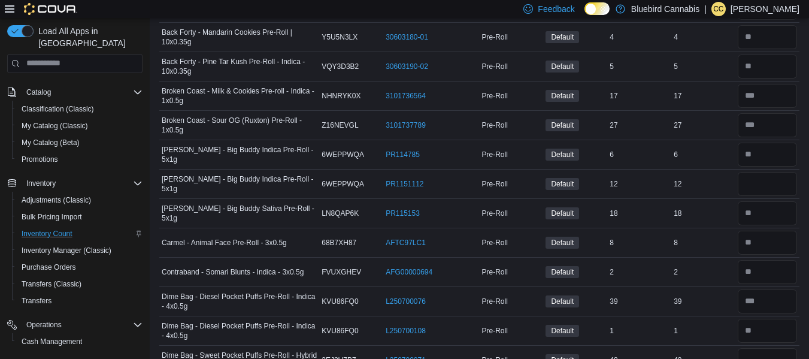
scroll to position [273, 0]
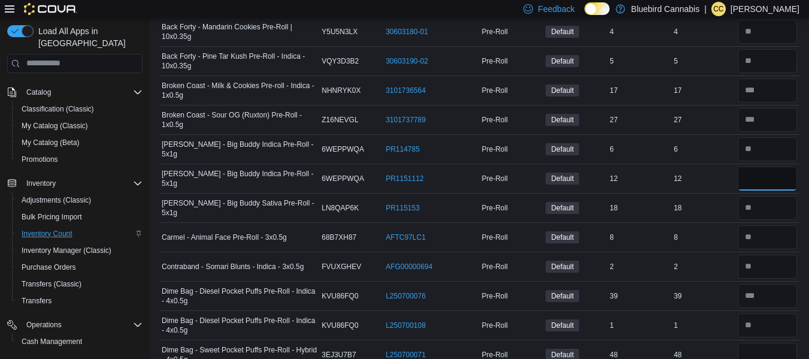
click at [764, 187] on input "number" at bounding box center [767, 178] width 59 height 24
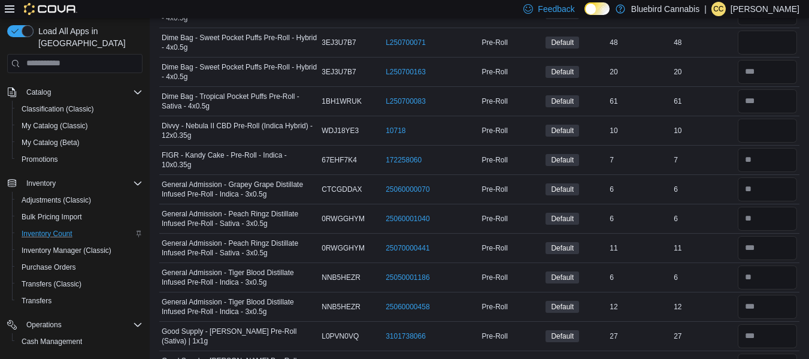
scroll to position [586, 0]
click at [771, 123] on input "number" at bounding box center [767, 130] width 59 height 24
click at [762, 157] on input "number" at bounding box center [767, 159] width 59 height 24
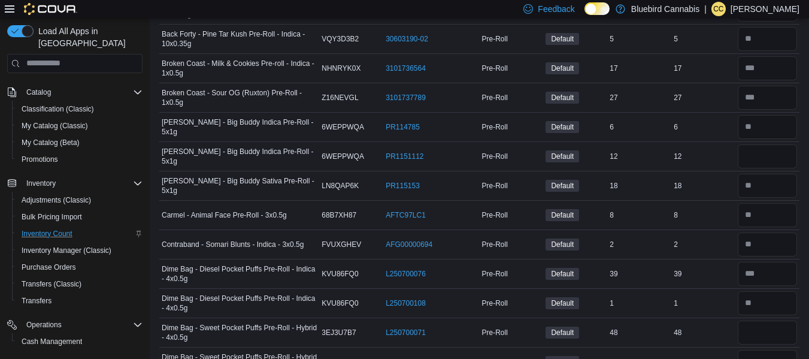
scroll to position [295, 0]
click at [764, 193] on input "number" at bounding box center [767, 186] width 59 height 24
click at [761, 155] on input "number" at bounding box center [767, 157] width 59 height 24
click at [777, 189] on input "number" at bounding box center [767, 186] width 59 height 24
click at [770, 159] on input "number" at bounding box center [767, 157] width 59 height 24
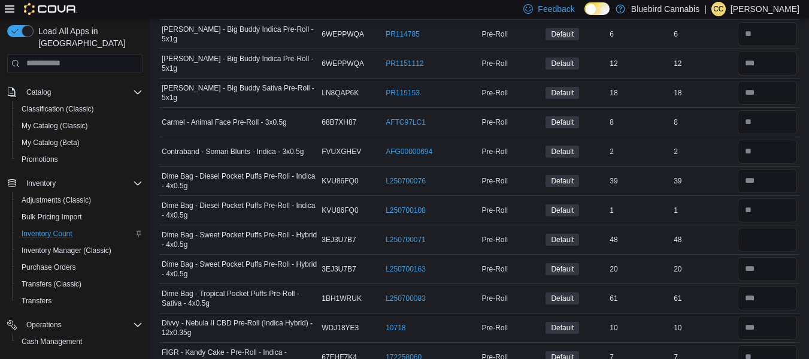
scroll to position [389, 0]
click at [780, 269] on input "number" at bounding box center [767, 268] width 59 height 24
click at [787, 244] on input "number" at bounding box center [767, 239] width 59 height 24
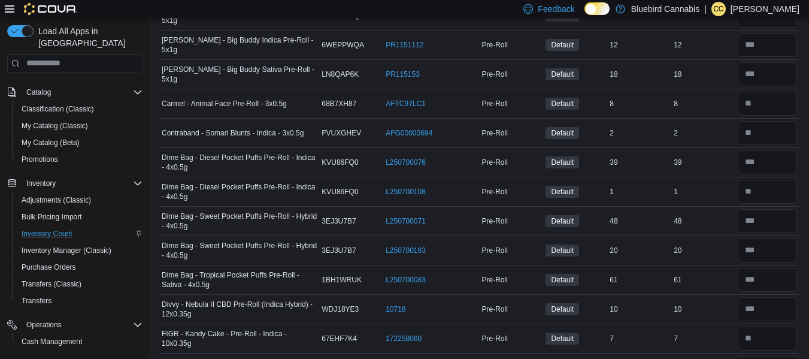
scroll to position [408, 0]
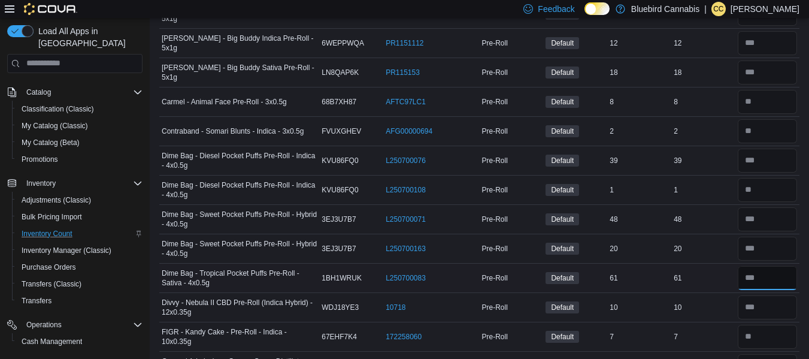
click at [772, 280] on input "number" at bounding box center [767, 278] width 59 height 24
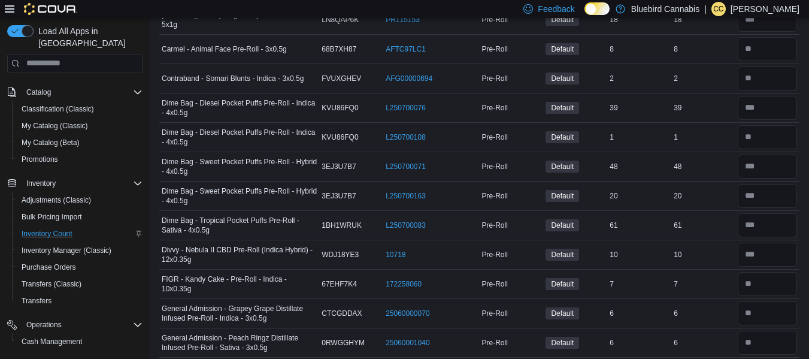
scroll to position [462, 0]
click at [760, 103] on input "number" at bounding box center [767, 107] width 59 height 24
click at [773, 223] on input "number" at bounding box center [767, 224] width 59 height 24
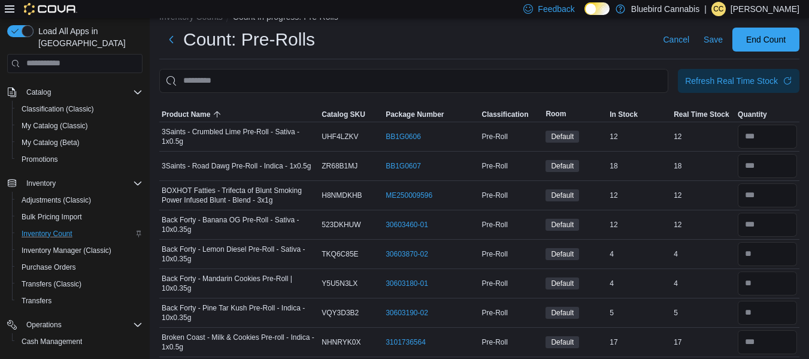
scroll to position [0, 0]
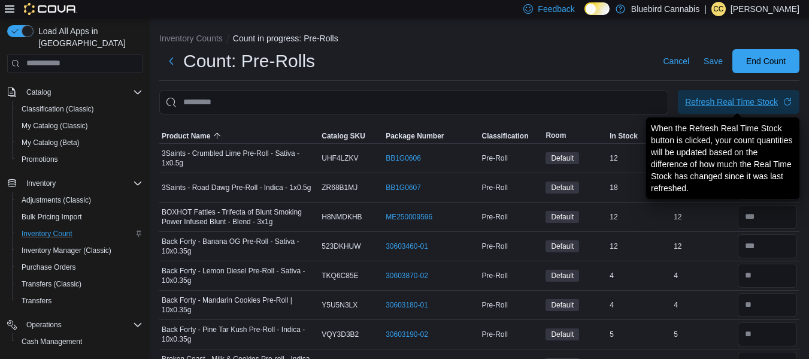
click at [744, 105] on div "Refresh Real Time Stock" at bounding box center [731, 102] width 93 height 12
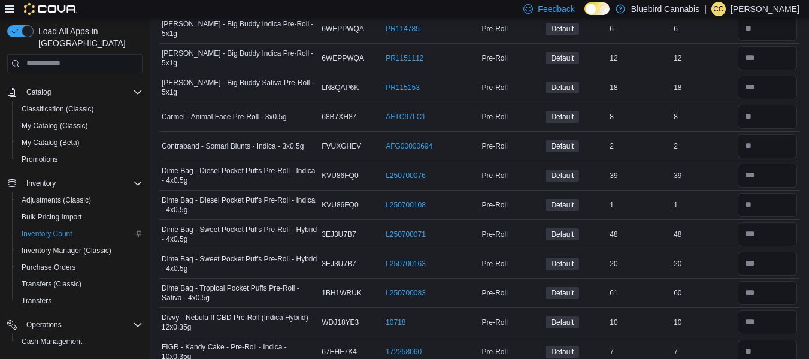
scroll to position [394, 0]
click at [777, 286] on input "number" at bounding box center [767, 292] width 59 height 24
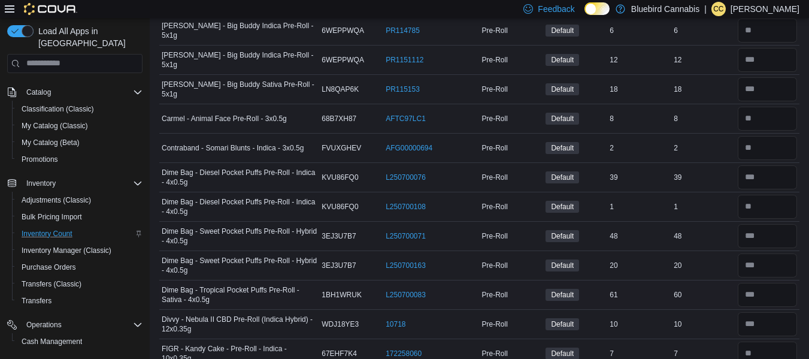
scroll to position [0, 0]
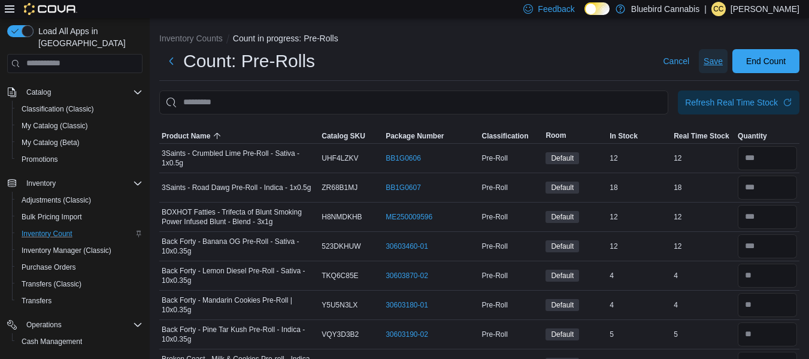
click at [719, 63] on span "Save" at bounding box center [713, 61] width 19 height 12
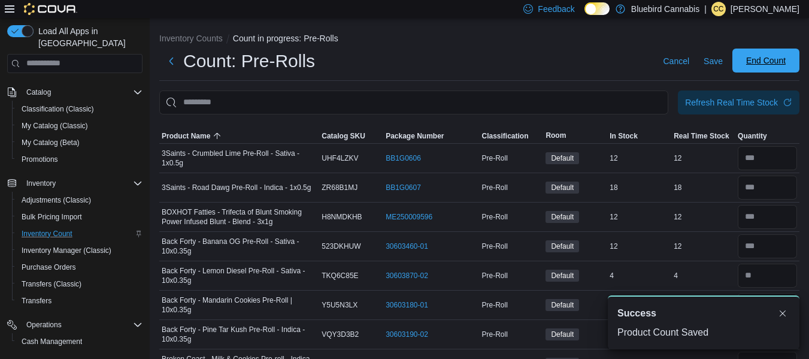
click at [772, 68] on span "End Count" at bounding box center [766, 61] width 53 height 24
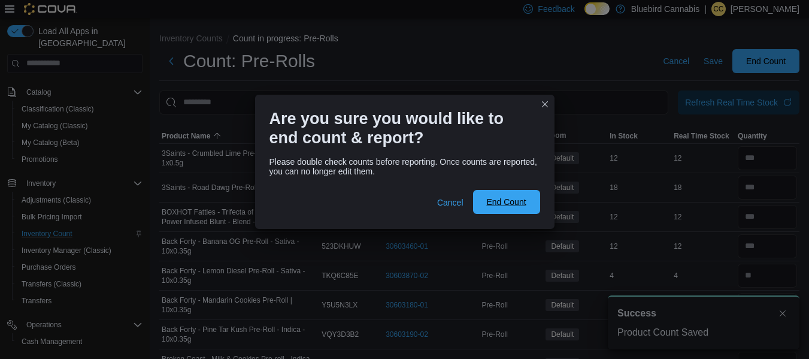
click at [518, 199] on span "End Count" at bounding box center [506, 202] width 40 height 12
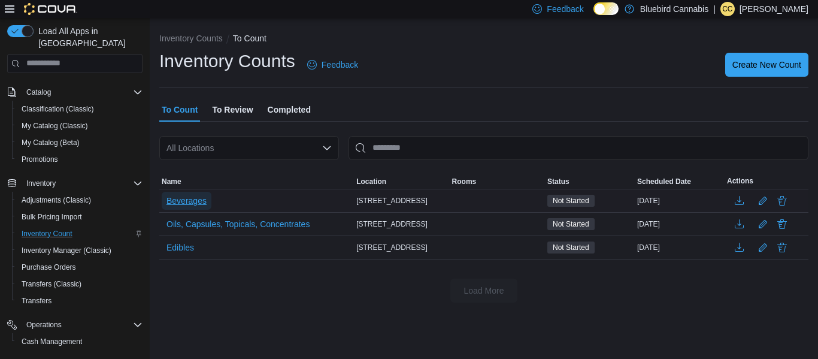
click at [179, 207] on span "Beverages" at bounding box center [186, 201] width 40 height 18
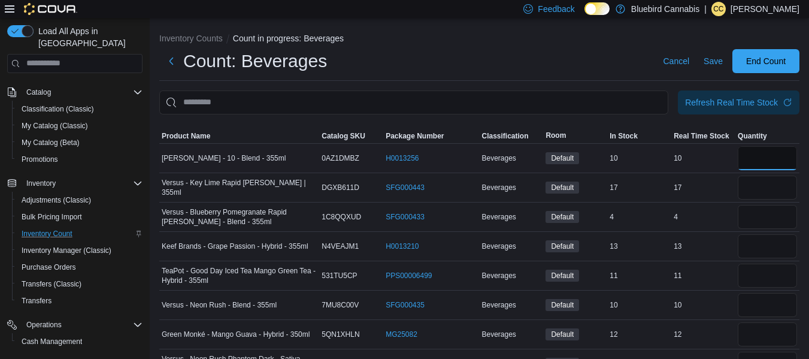
click at [755, 152] on input "number" at bounding box center [767, 158] width 59 height 24
click at [195, 131] on span "Product Name" at bounding box center [186, 136] width 49 height 10
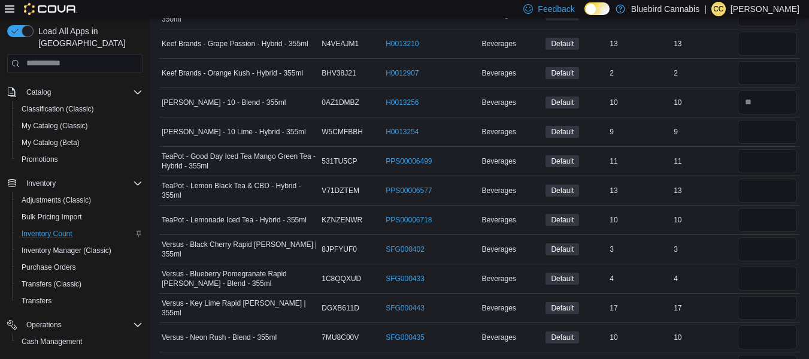
scroll to position [339, 0]
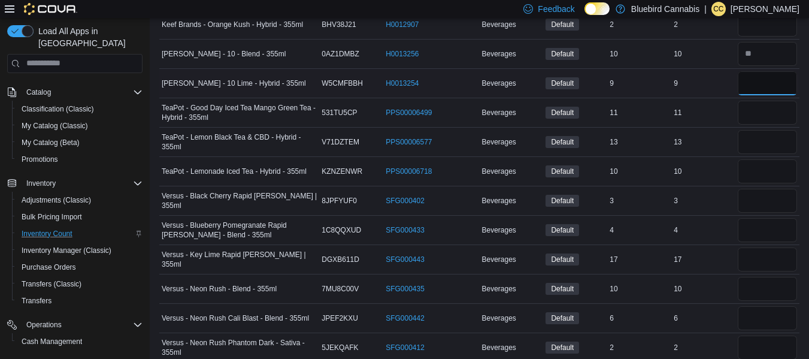
click at [766, 80] on input "number" at bounding box center [767, 83] width 59 height 24
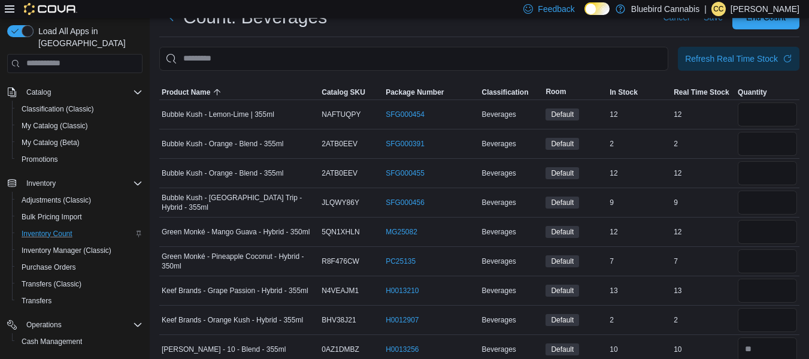
scroll to position [43, 0]
click at [776, 120] on input "number" at bounding box center [767, 115] width 59 height 24
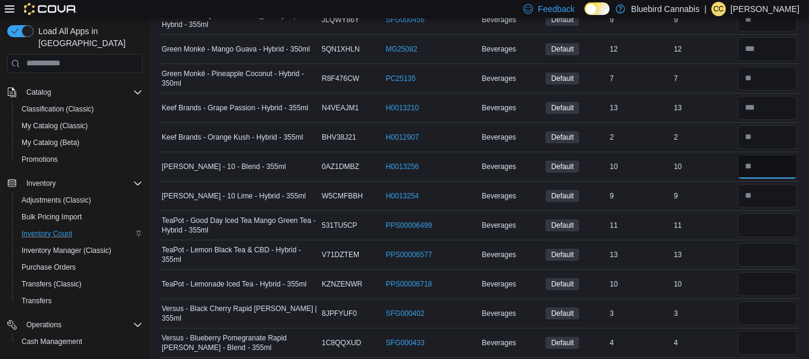
scroll to position [227, 0]
click at [778, 249] on input "number" at bounding box center [767, 254] width 59 height 24
click at [761, 322] on input "number" at bounding box center [767, 313] width 59 height 24
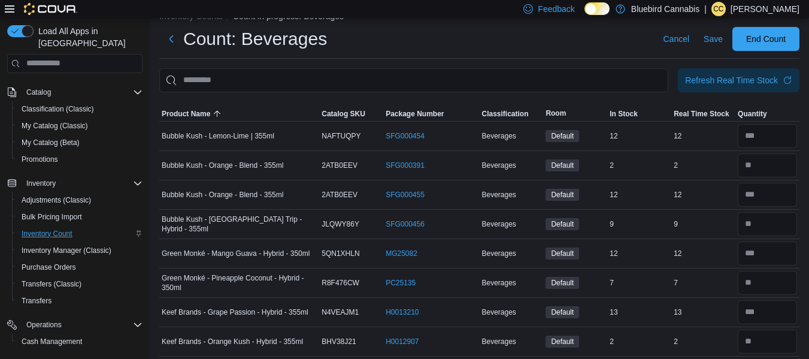
scroll to position [0, 0]
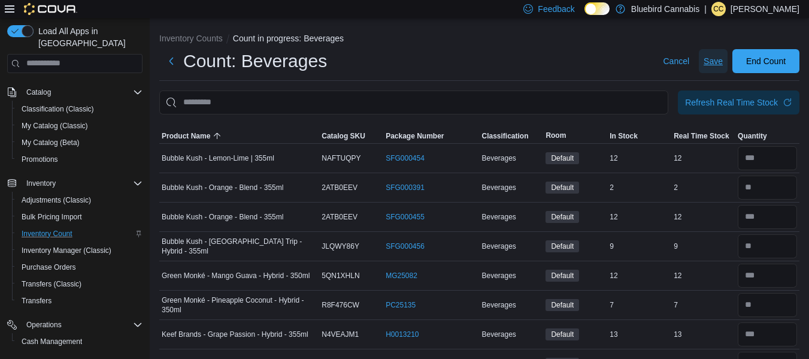
click at [723, 60] on span "Save" at bounding box center [713, 61] width 19 height 12
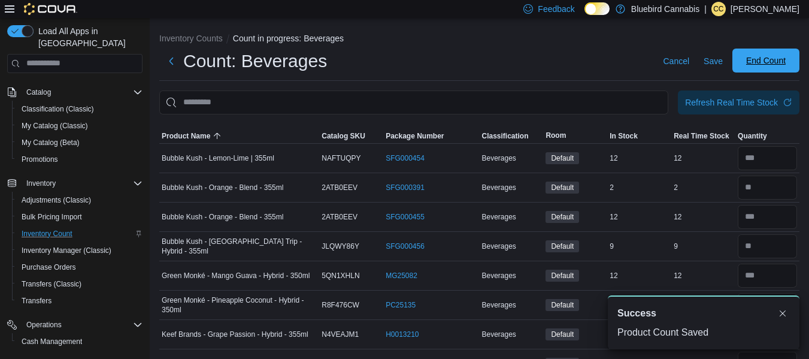
click at [752, 65] on span "End Count" at bounding box center [766, 61] width 53 height 24
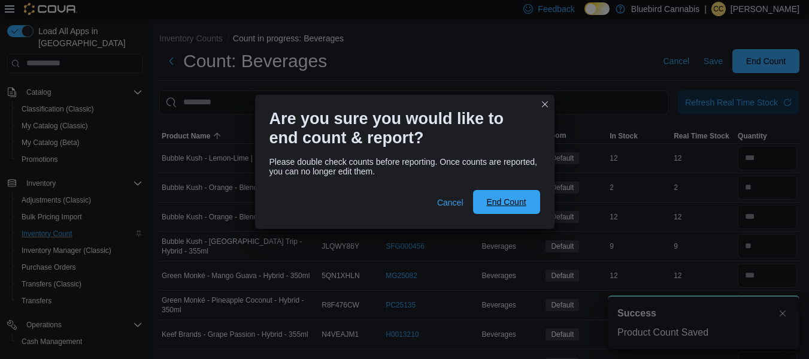
click at [486, 198] on span "End Count" at bounding box center [506, 202] width 40 height 12
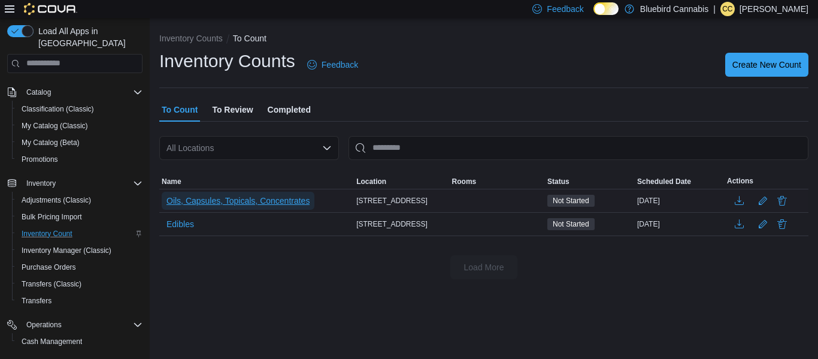
click at [272, 192] on span "Oils, Capsules, Topicals, Concentrates" at bounding box center [237, 201] width 143 height 18
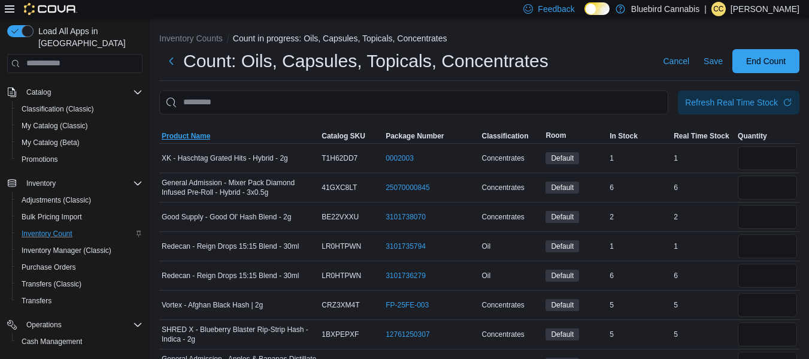
click at [199, 137] on span "Product Name" at bounding box center [186, 136] width 49 height 10
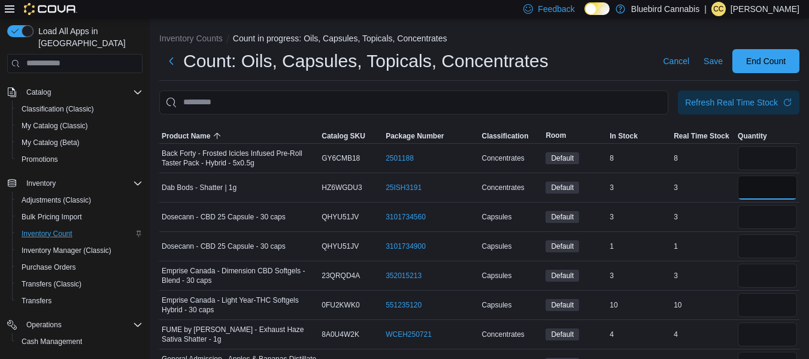
click at [761, 177] on input "number" at bounding box center [767, 187] width 59 height 24
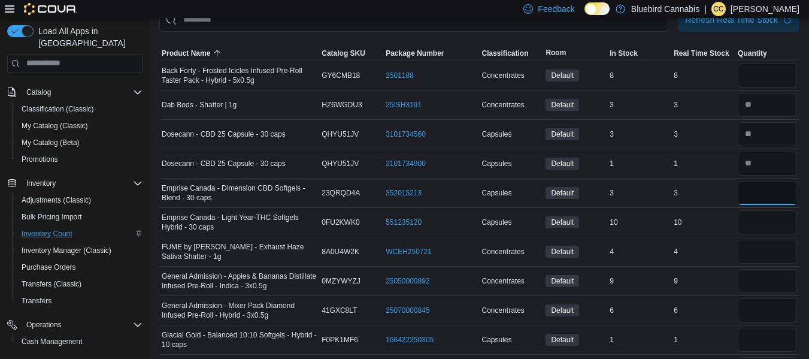
scroll to position [84, 0]
click at [764, 221] on input "number" at bounding box center [767, 221] width 59 height 24
click at [768, 197] on input "number" at bounding box center [767, 192] width 59 height 24
click at [783, 253] on input "number" at bounding box center [767, 250] width 59 height 24
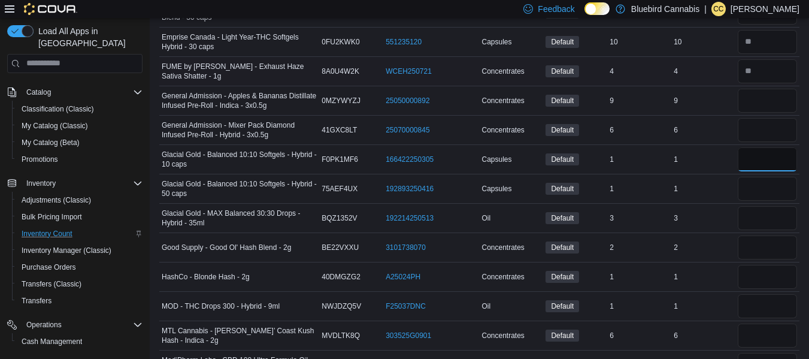
scroll to position [264, 0]
click at [780, 186] on input "number" at bounding box center [767, 187] width 59 height 24
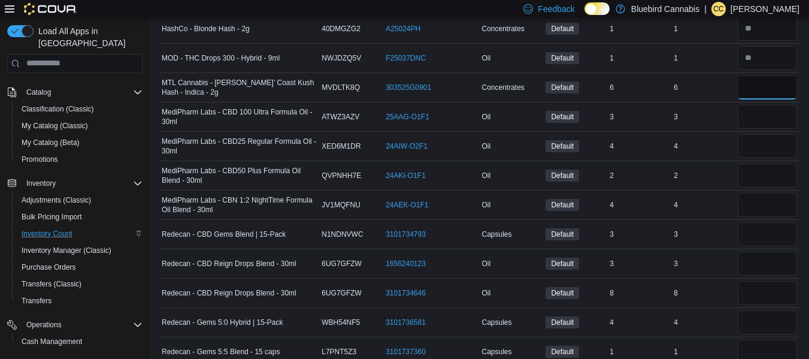
scroll to position [511, 0]
click at [783, 321] on input "number" at bounding box center [767, 322] width 59 height 24
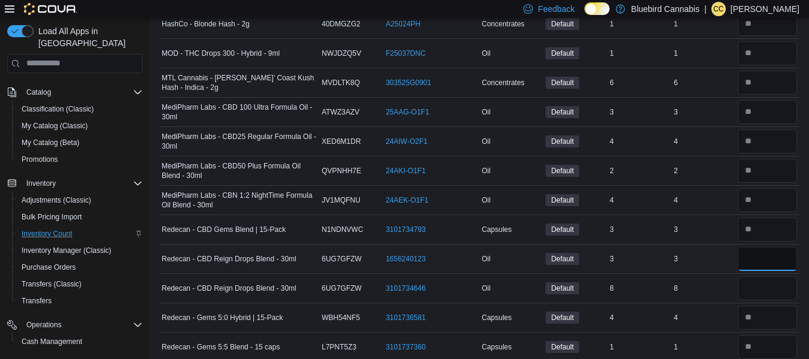
click at [765, 252] on input "number" at bounding box center [767, 259] width 59 height 24
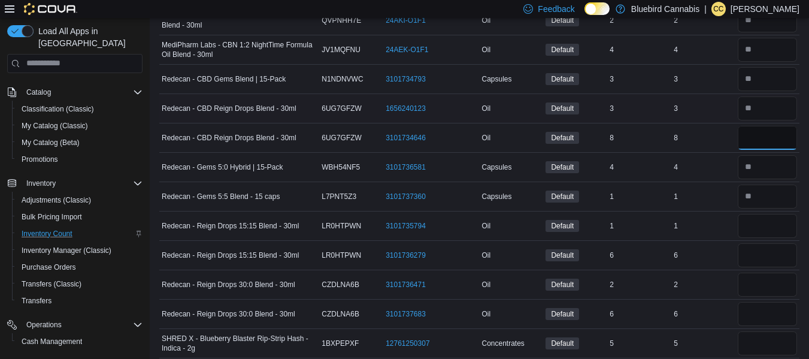
scroll to position [667, 0]
click at [762, 227] on input "number" at bounding box center [767, 225] width 59 height 24
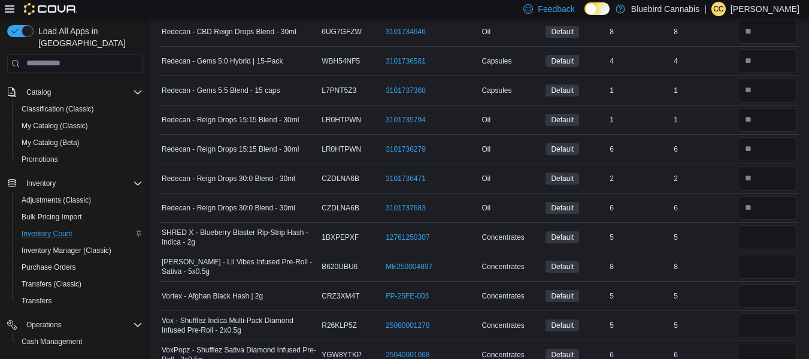
scroll to position [822, 0]
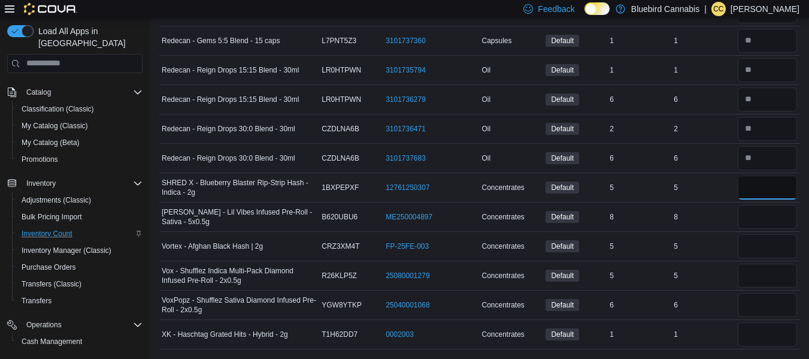
click at [762, 185] on input "number" at bounding box center [767, 187] width 59 height 24
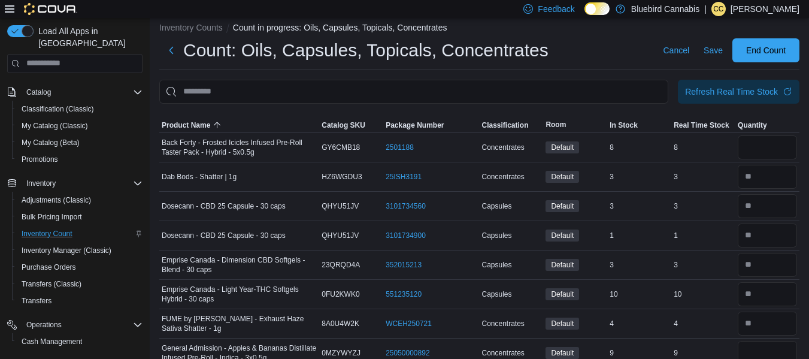
scroll to position [0, 0]
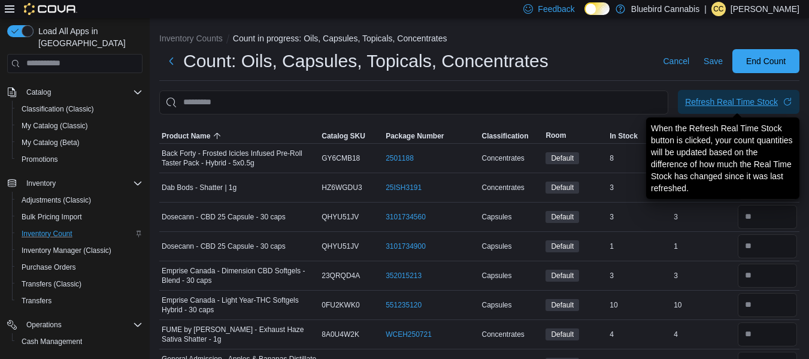
click at [747, 99] on div "Refresh Real Time Stock" at bounding box center [731, 102] width 93 height 12
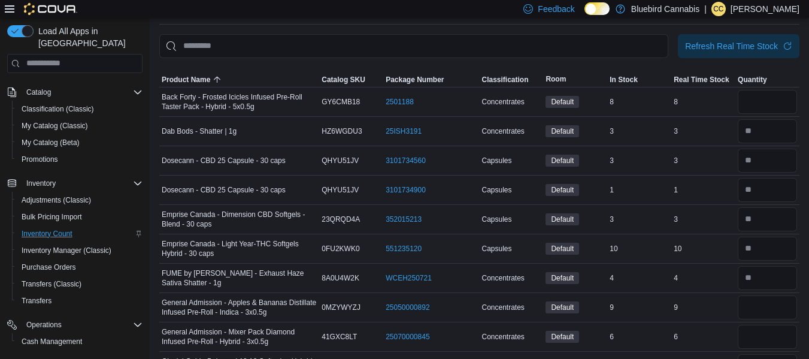
scroll to position [57, 0]
click at [772, 242] on input "number" at bounding box center [767, 248] width 59 height 24
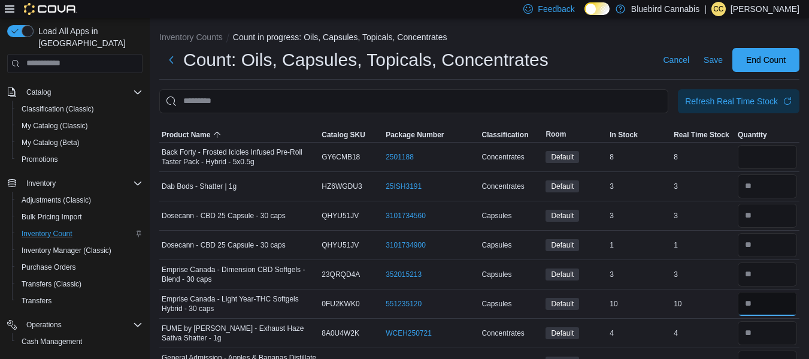
scroll to position [2, 0]
click at [765, 159] on input "number" at bounding box center [767, 156] width 59 height 24
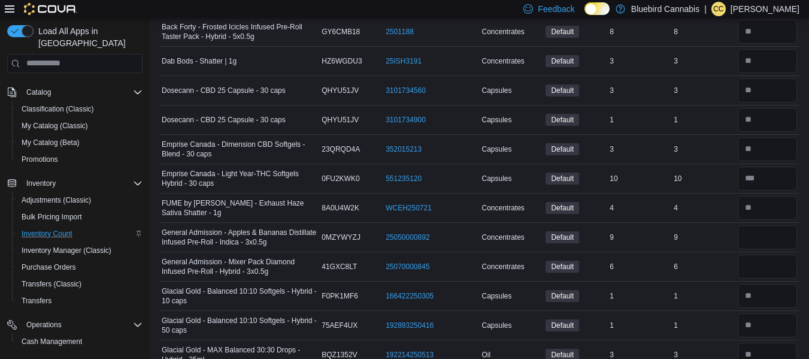
scroll to position [127, 0]
click at [764, 244] on input "number" at bounding box center [767, 237] width 59 height 24
click at [759, 273] on input "number" at bounding box center [767, 266] width 59 height 24
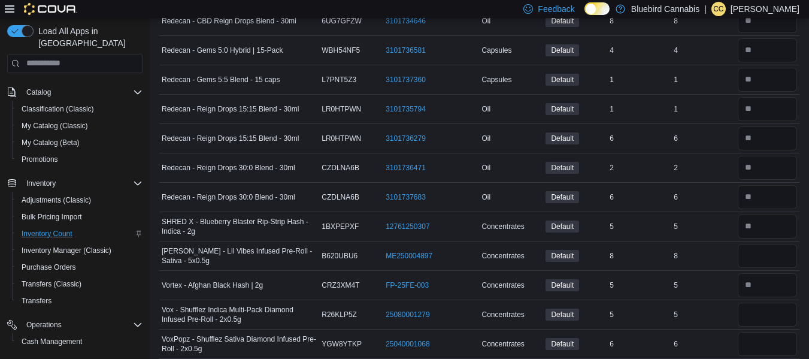
scroll to position [822, 0]
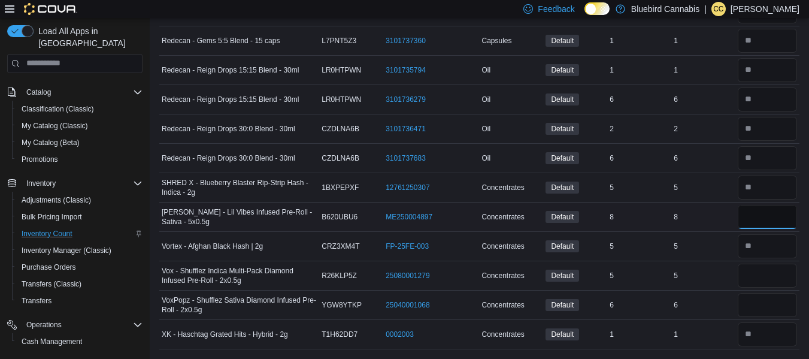
click at [773, 213] on input "number" at bounding box center [767, 217] width 59 height 24
click at [765, 278] on input "number" at bounding box center [767, 275] width 59 height 24
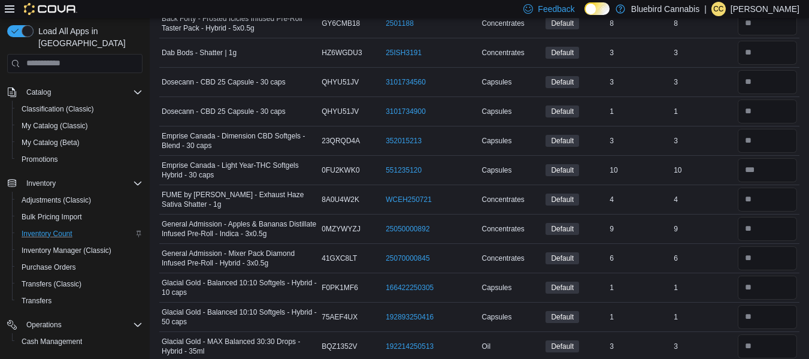
scroll to position [0, 0]
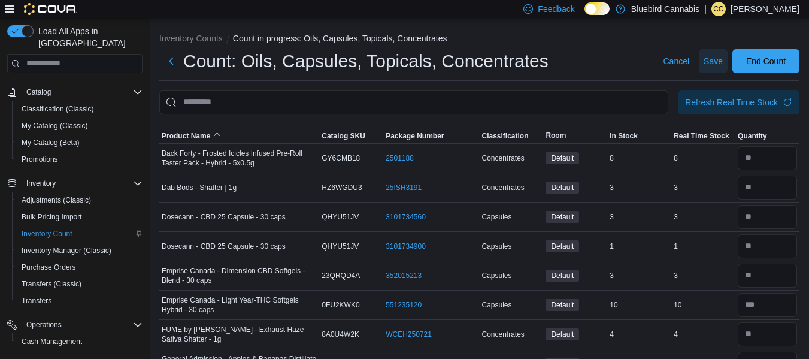
click at [723, 59] on span "Save" at bounding box center [713, 61] width 19 height 12
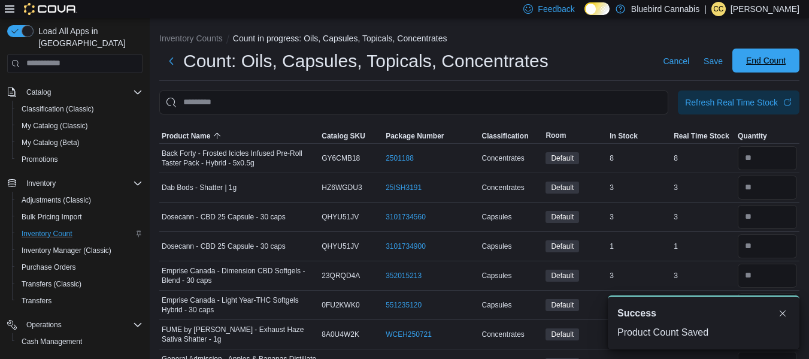
click at [786, 63] on span "End Count" at bounding box center [766, 60] width 40 height 12
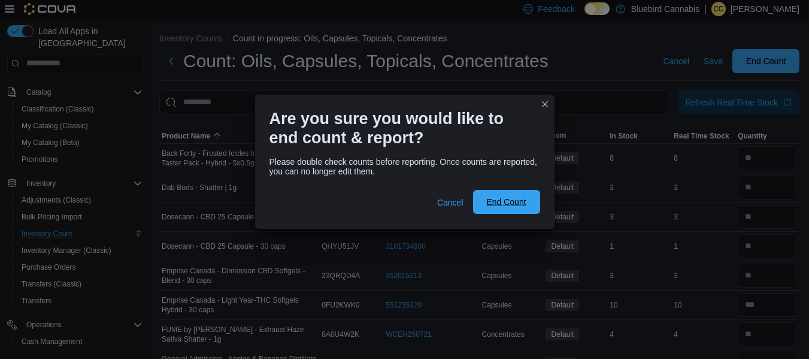
click at [508, 195] on span "End Count" at bounding box center [506, 202] width 53 height 24
